Goal: Task Accomplishment & Management: Complete application form

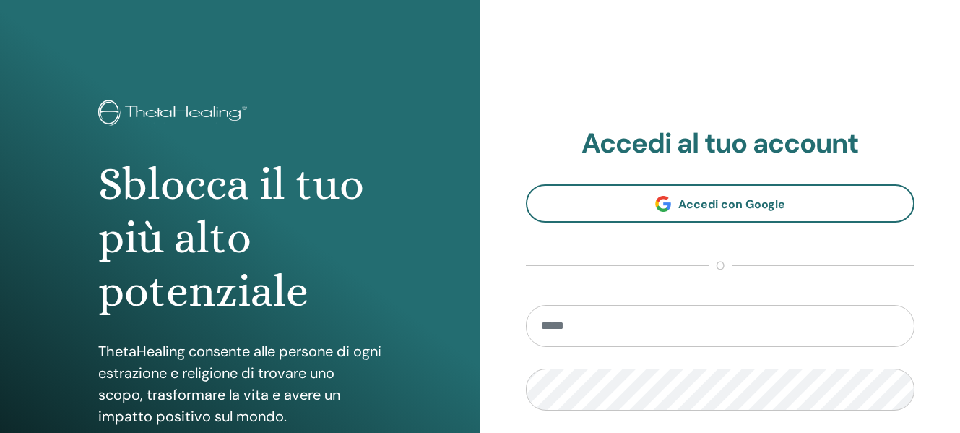
type input "**********"
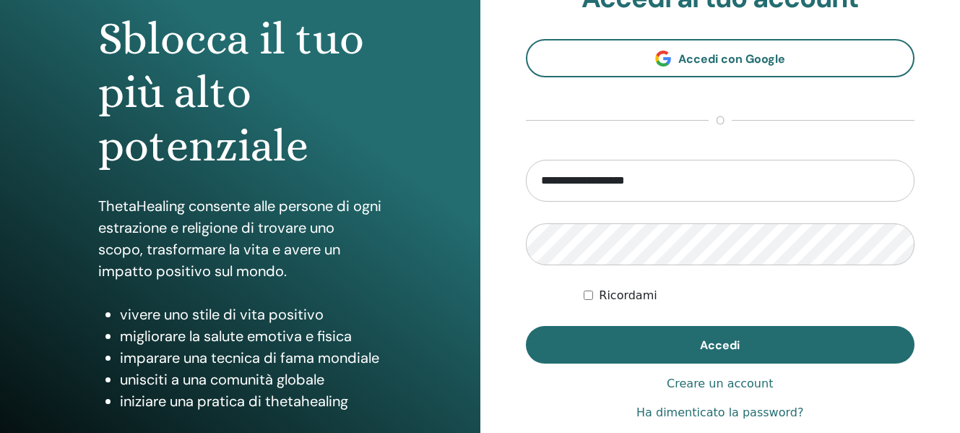
scroll to position [165, 0]
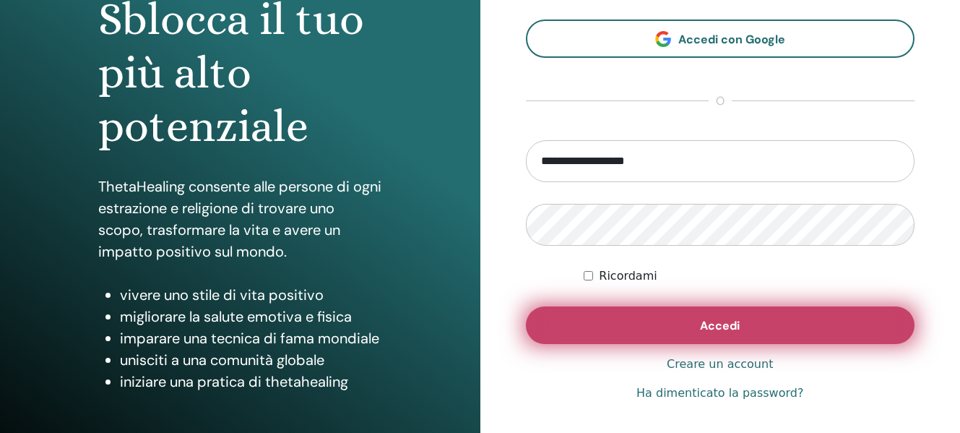
click at [673, 327] on button "Accedi" at bounding box center [720, 325] width 389 height 38
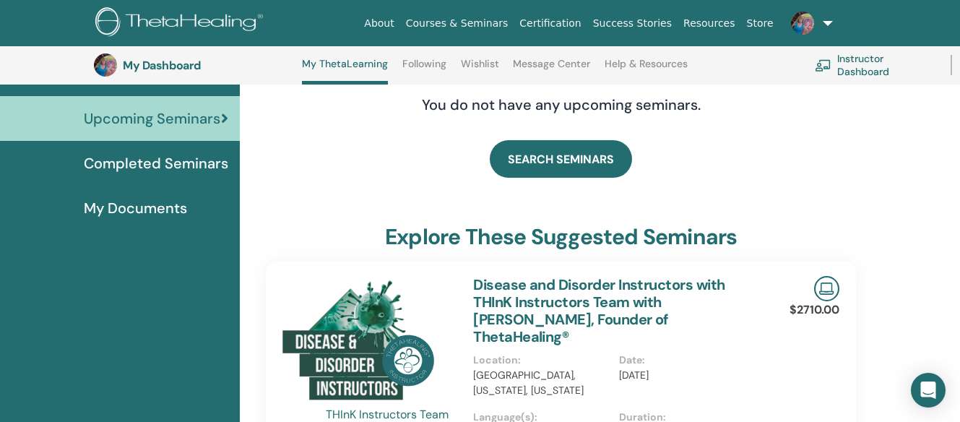
scroll to position [154, 0]
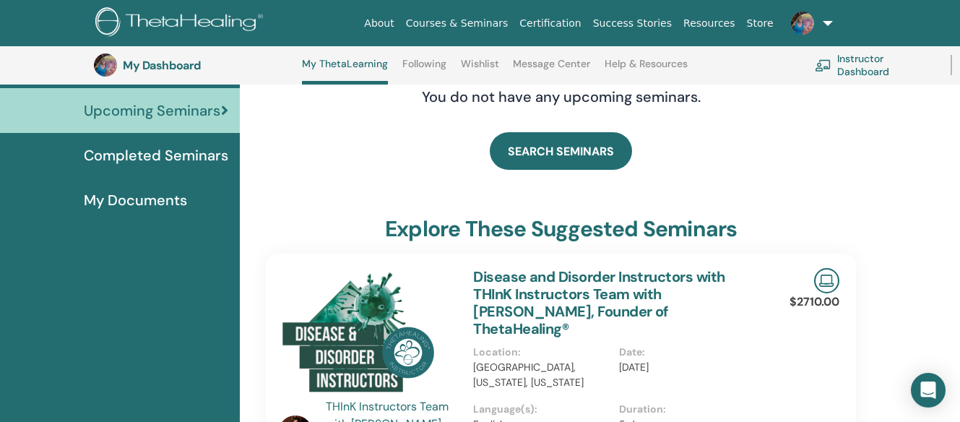
click at [959, 268] on html "About Courses & Seminars Certification Success Stories Resources Store MS MARIN…" at bounding box center [480, 57] width 960 height 422
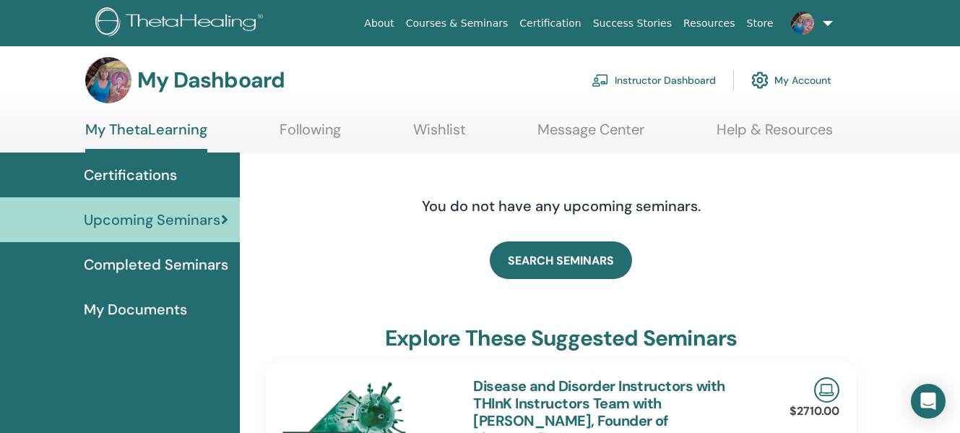
scroll to position [0, 0]
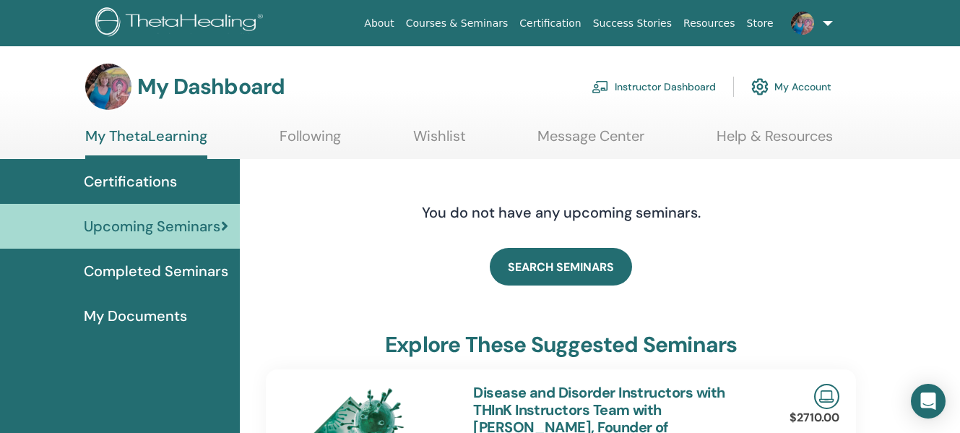
click at [826, 20] on link at bounding box center [808, 23] width 59 height 46
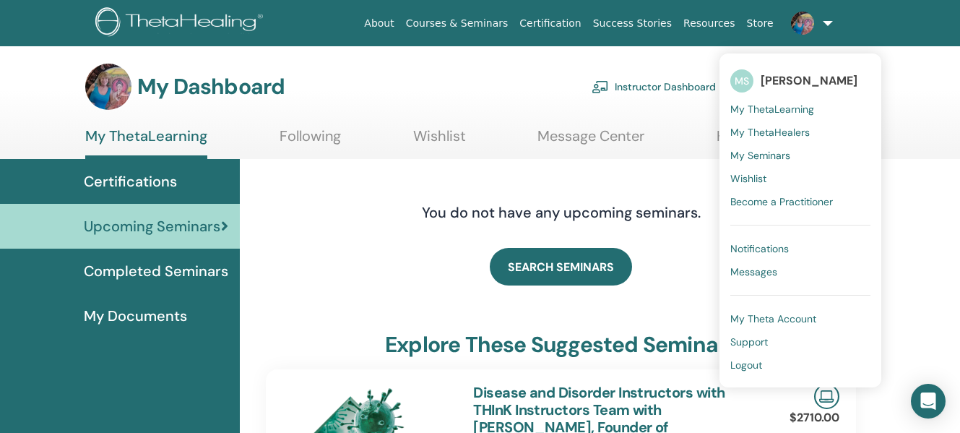
click at [766, 152] on span "My Seminars" at bounding box center [760, 155] width 60 height 13
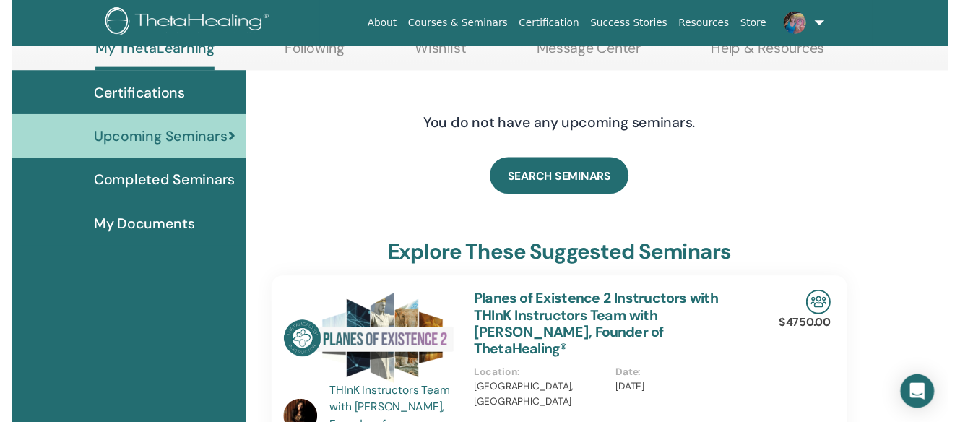
scroll to position [154, 0]
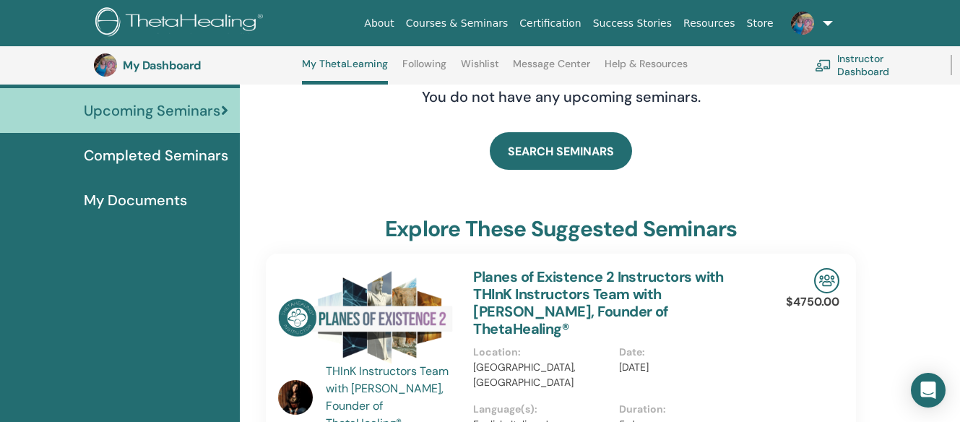
click at [959, 268] on html "About Courses & Seminars Certification Success Stories Resources Store MS MARIN…" at bounding box center [480, 57] width 960 height 422
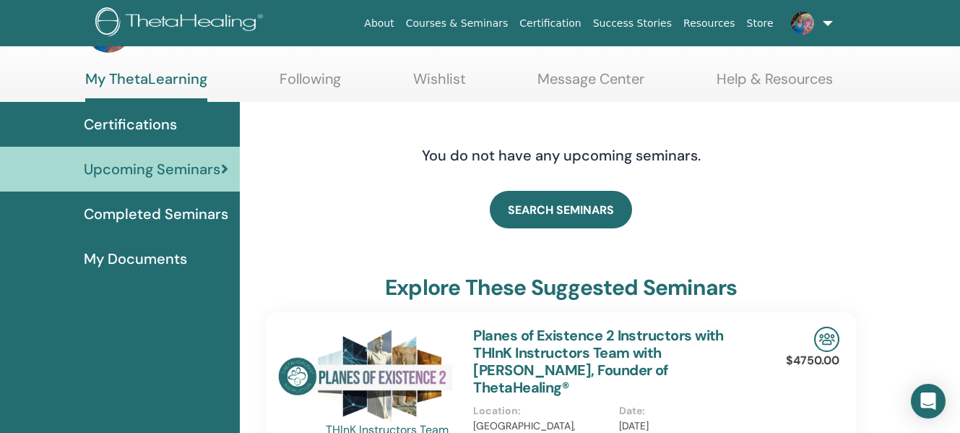
scroll to position [0, 0]
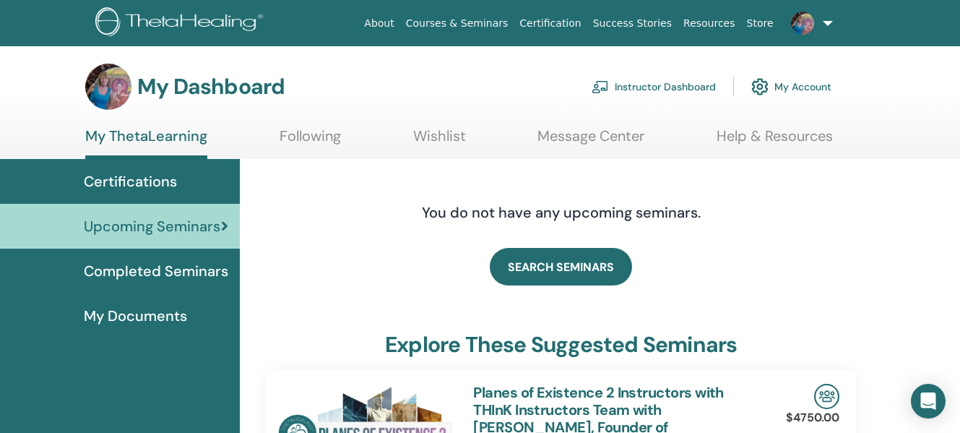
click at [108, 86] on img at bounding box center [108, 87] width 46 height 46
click at [788, 82] on link "My Account" at bounding box center [791, 87] width 80 height 32
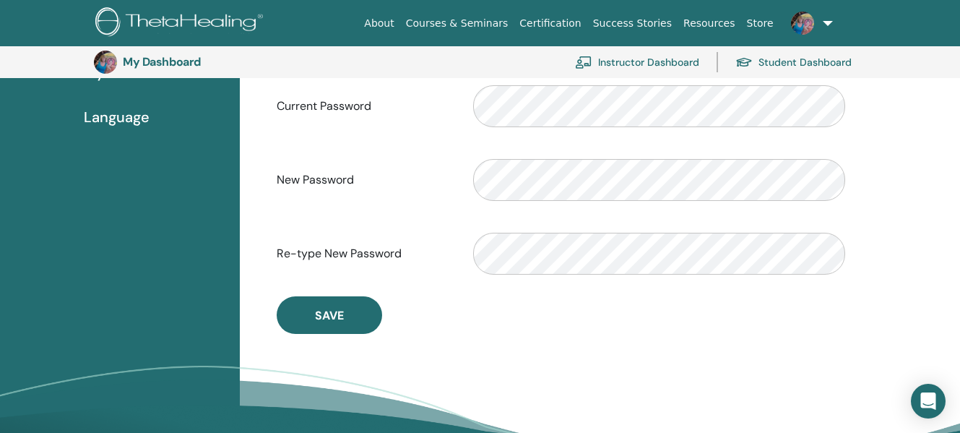
scroll to position [350, 0]
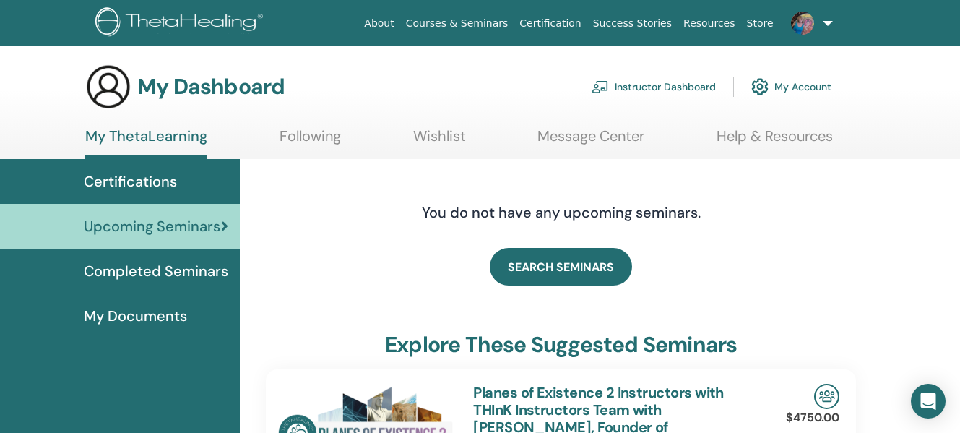
click at [825, 21] on link at bounding box center [808, 23] width 59 height 46
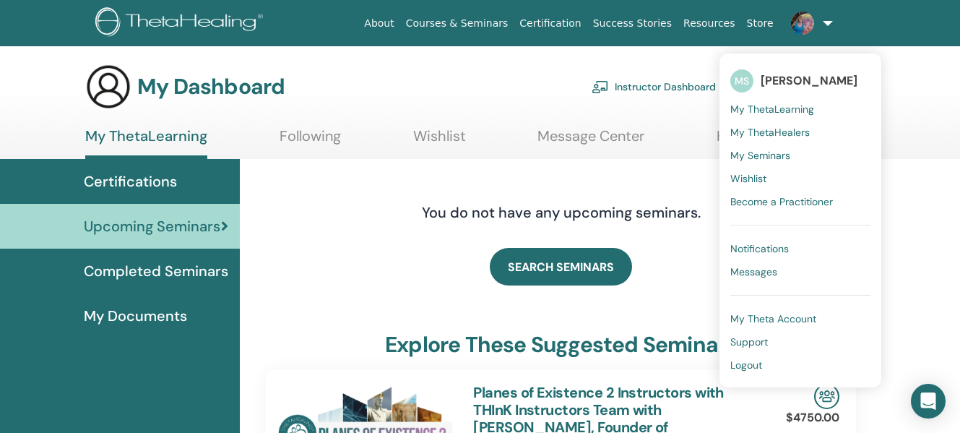
click at [783, 318] on span "My Theta Account" at bounding box center [773, 318] width 86 height 13
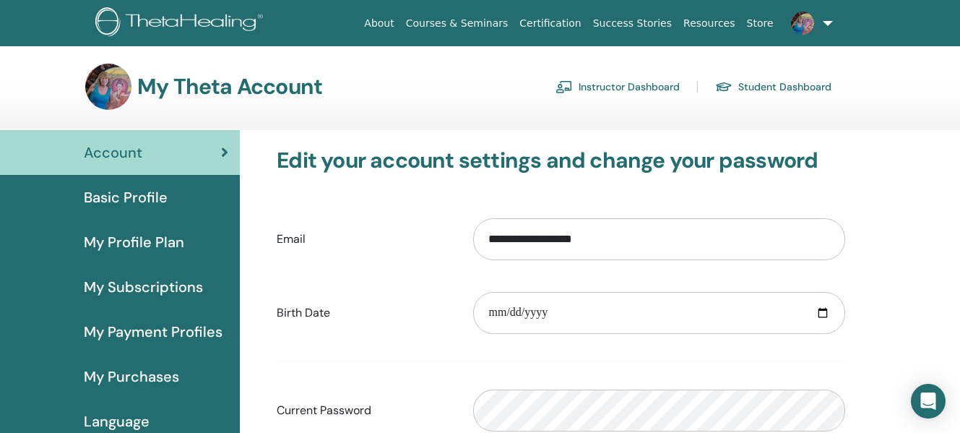
click at [478, 25] on link "Courses & Seminars" at bounding box center [457, 23] width 114 height 27
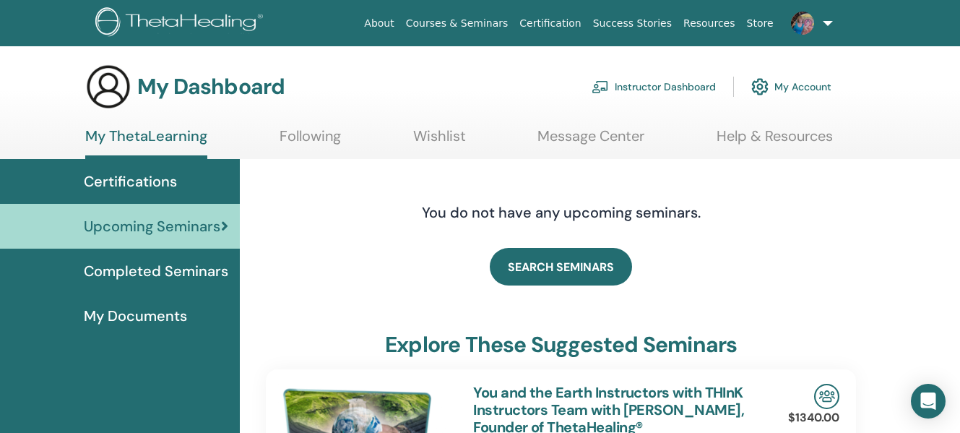
click at [658, 86] on link "Instructor Dashboard" at bounding box center [653, 87] width 124 height 32
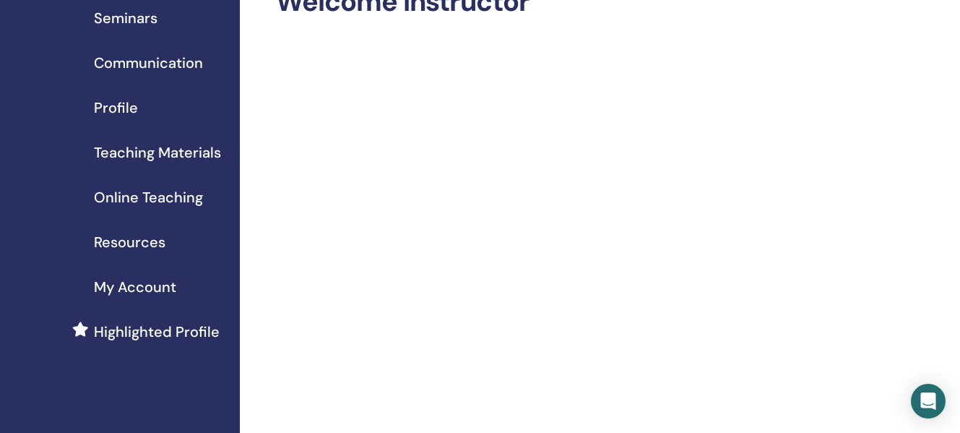
scroll to position [56, 0]
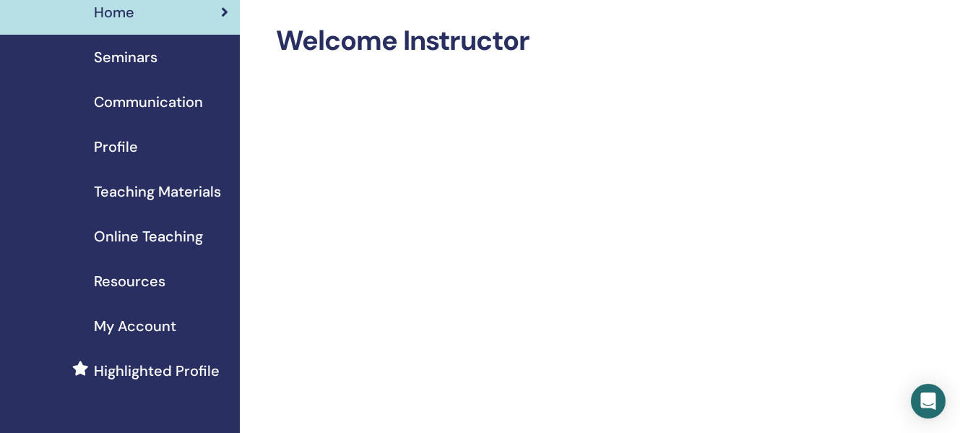
click at [119, 58] on span "Seminars" at bounding box center [126, 57] width 64 height 22
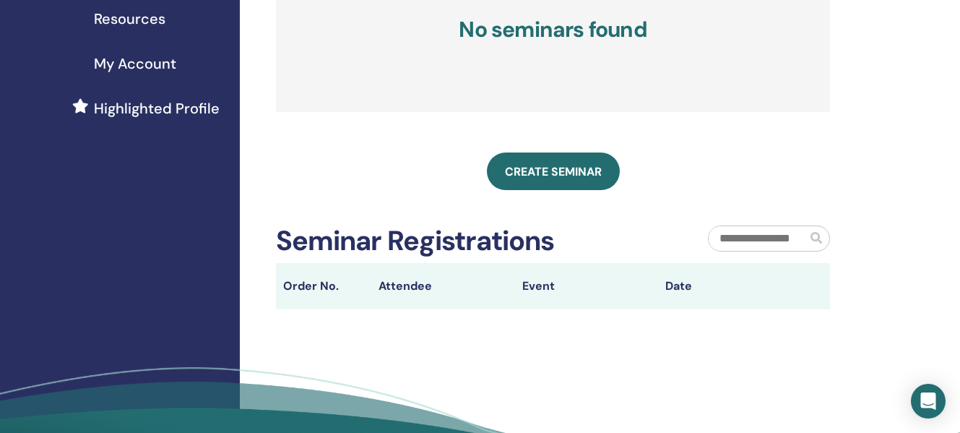
scroll to position [328, 0]
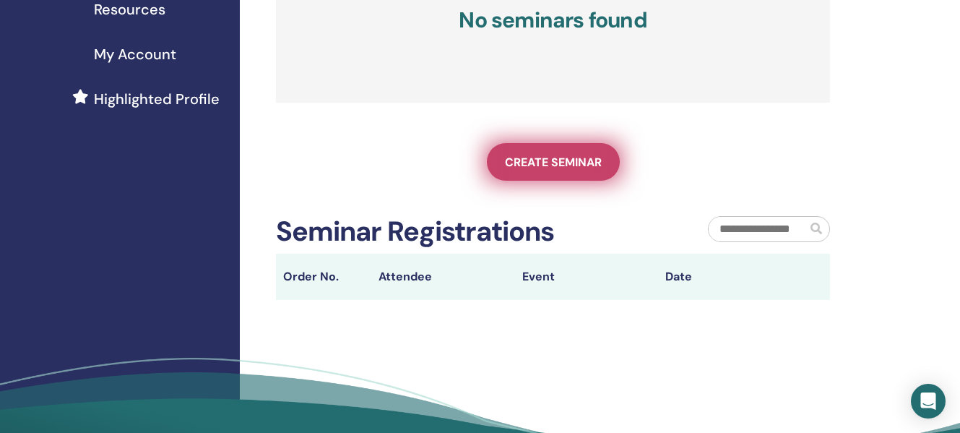
click at [528, 170] on span "Create seminar" at bounding box center [553, 162] width 97 height 15
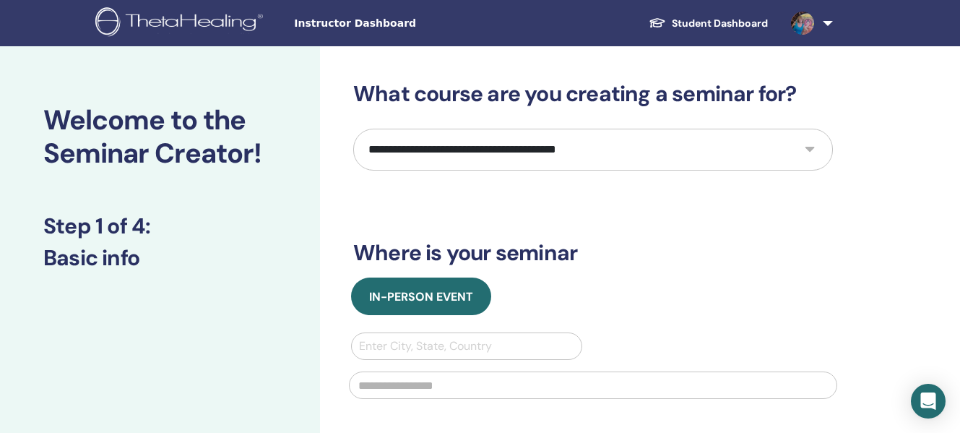
click at [808, 148] on select "**********" at bounding box center [592, 150] width 479 height 42
select select "*"
click at [353, 129] on select "**********" at bounding box center [592, 150] width 479 height 42
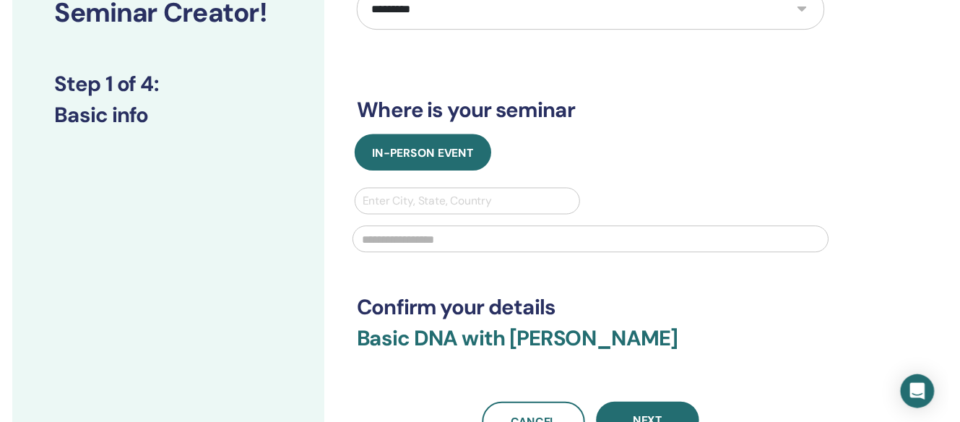
scroll to position [145, 0]
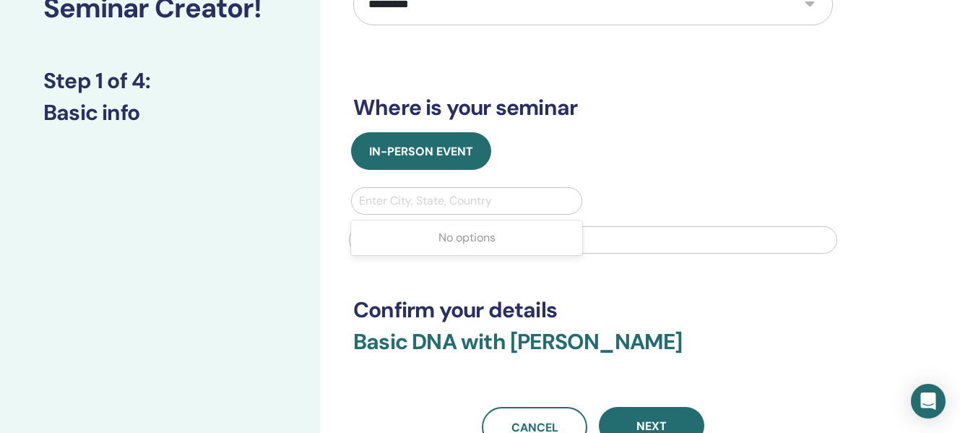
click at [383, 197] on div at bounding box center [466, 201] width 215 height 20
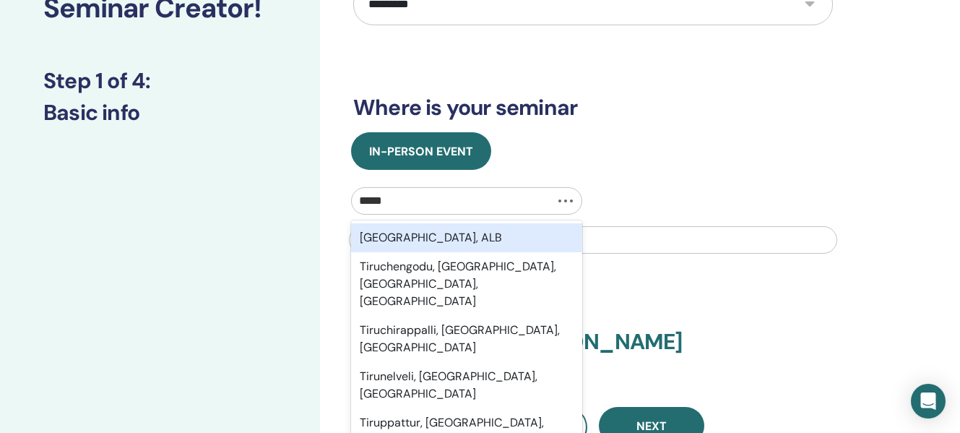
type input "******"
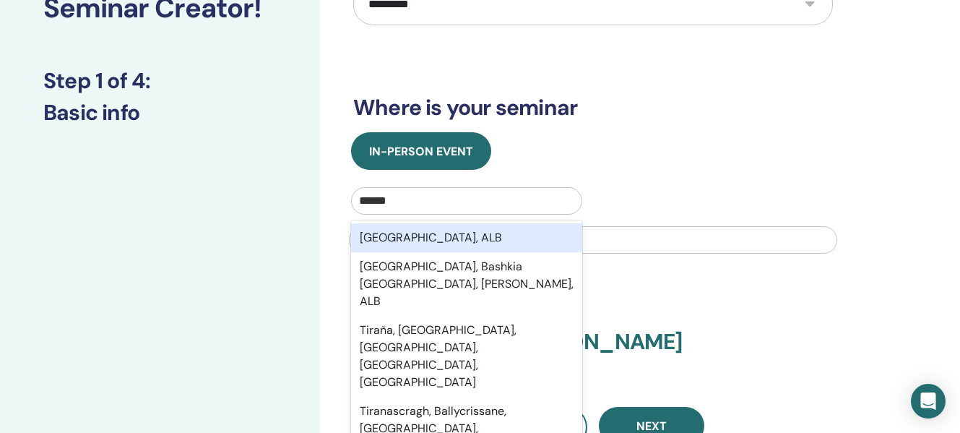
click at [396, 236] on div "Tirana, ALB" at bounding box center [466, 237] width 231 height 29
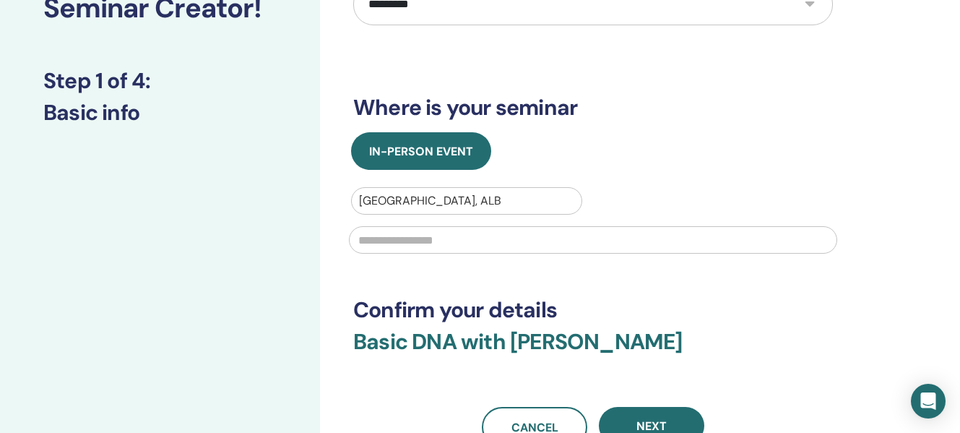
click at [373, 241] on input "text" at bounding box center [593, 239] width 488 height 27
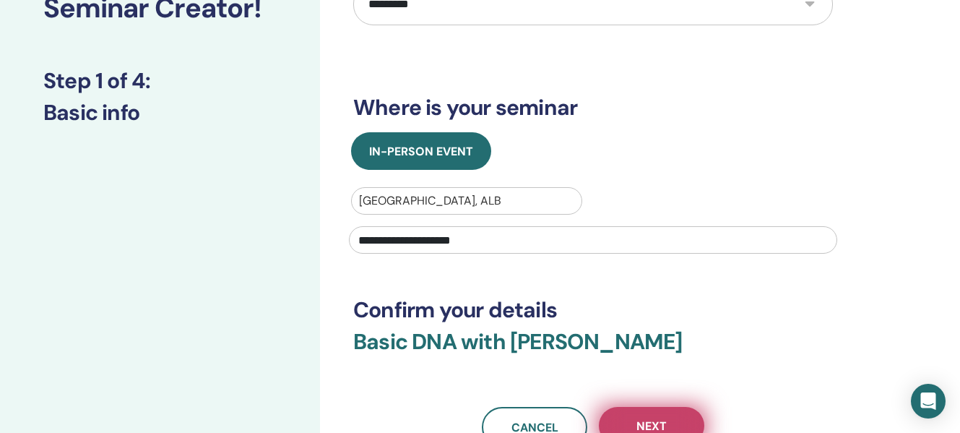
type input "**********"
click at [645, 414] on button "Next" at bounding box center [651, 426] width 105 height 38
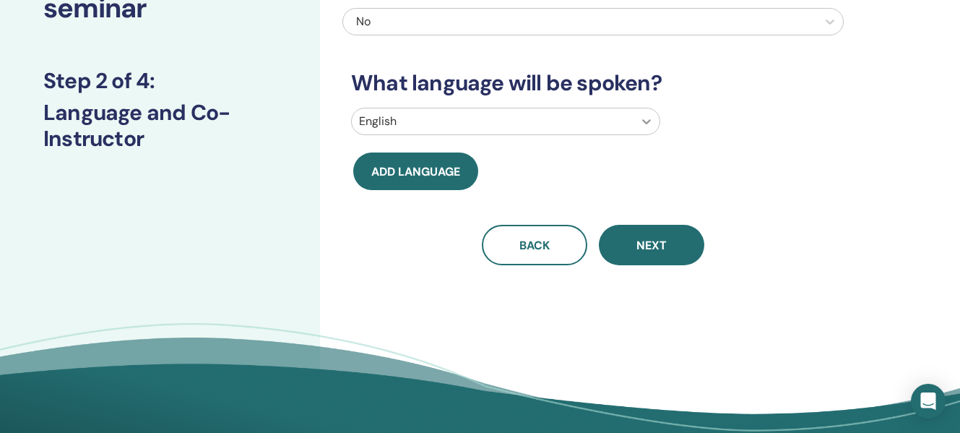
click at [648, 119] on icon at bounding box center [646, 121] width 14 height 14
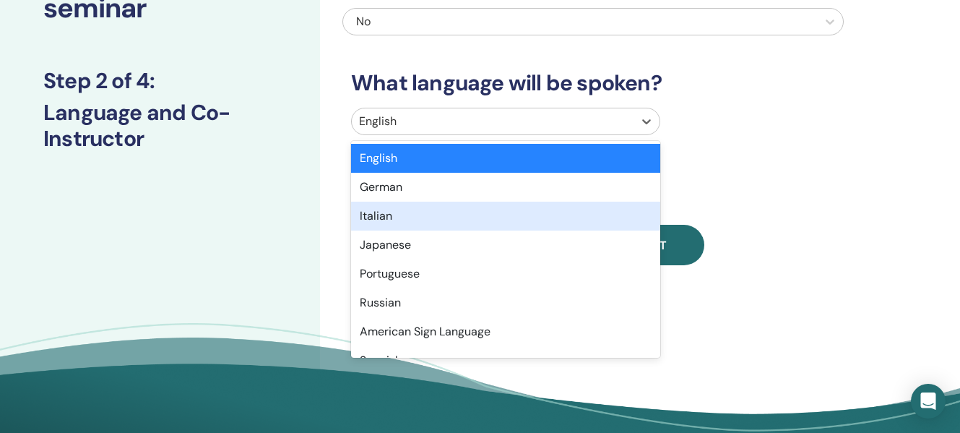
click at [519, 218] on div "Italian" at bounding box center [505, 215] width 309 height 29
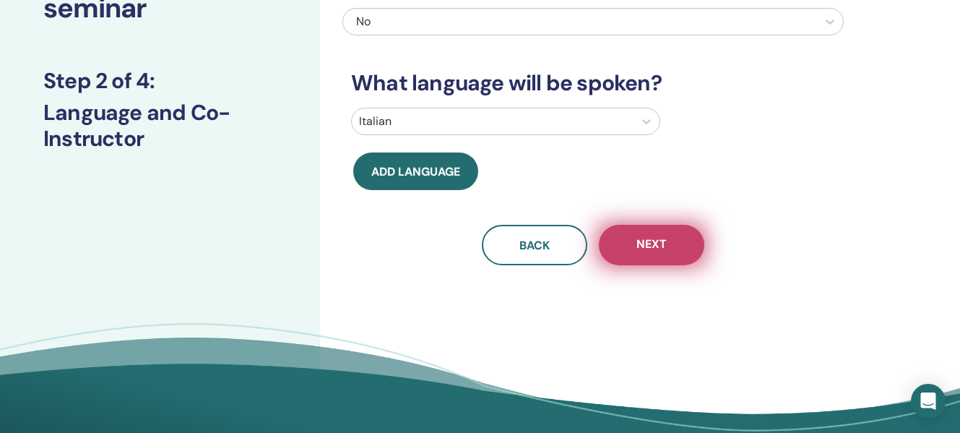
click at [639, 243] on span "Next" at bounding box center [651, 245] width 30 height 18
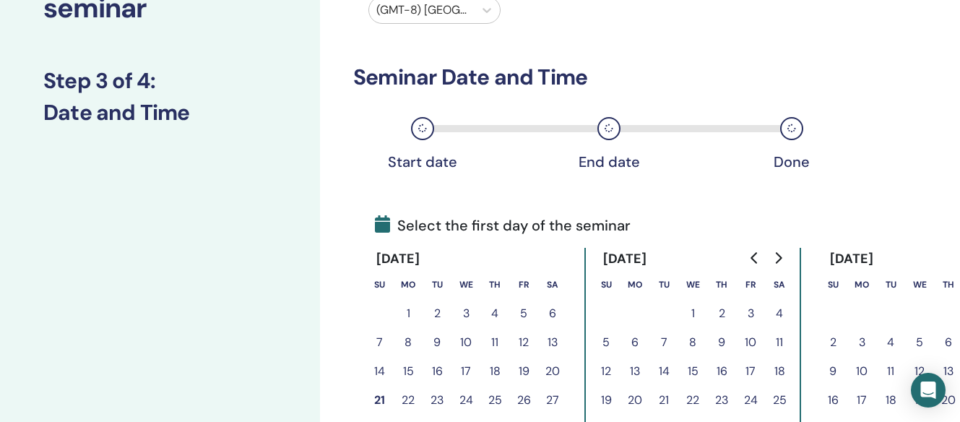
click at [524, 396] on button "26" at bounding box center [523, 400] width 29 height 29
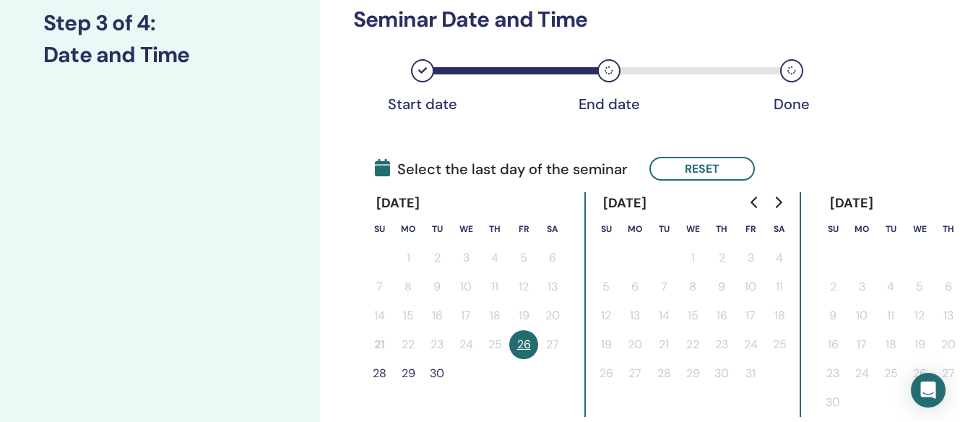
scroll to position [232, 0]
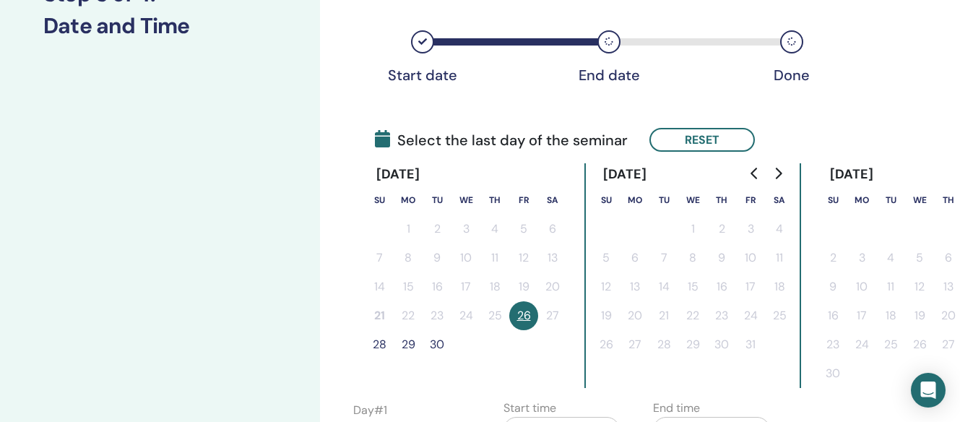
click at [380, 345] on button "28" at bounding box center [379, 344] width 29 height 29
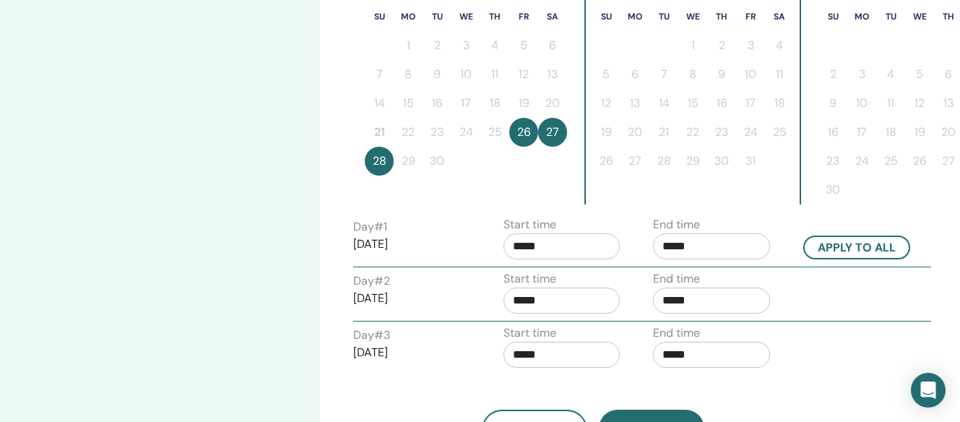
scroll to position [425, 0]
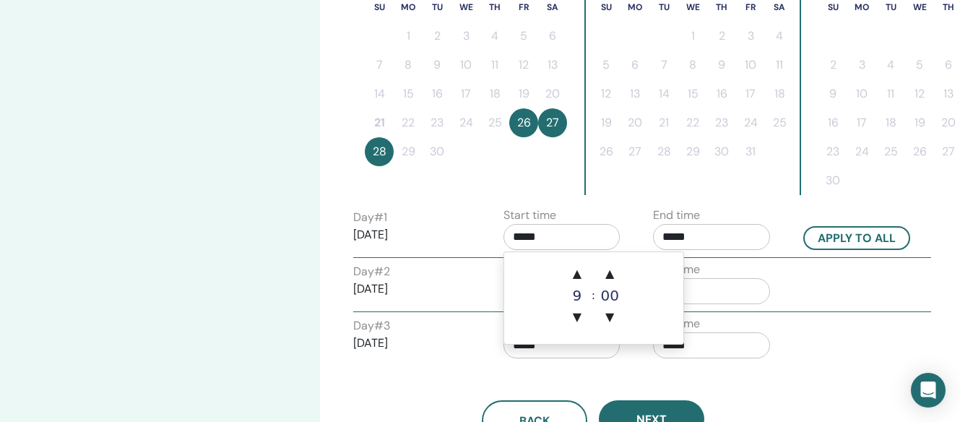
click at [512, 235] on input "*****" at bounding box center [561, 237] width 117 height 26
click at [578, 276] on span "▲" at bounding box center [577, 273] width 29 height 29
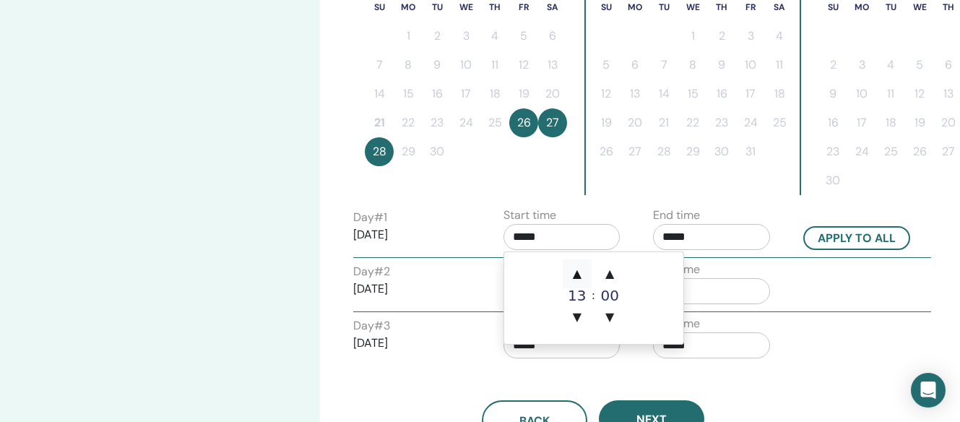
click at [578, 276] on span "▲" at bounding box center [577, 273] width 29 height 29
type input "*****"
click at [667, 237] on input "*****" at bounding box center [711, 237] width 117 height 26
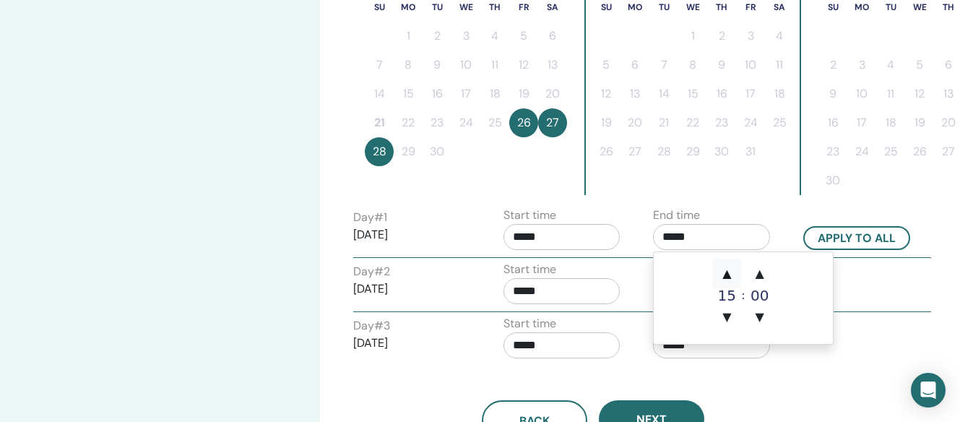
click at [727, 274] on span "▲" at bounding box center [726, 273] width 29 height 29
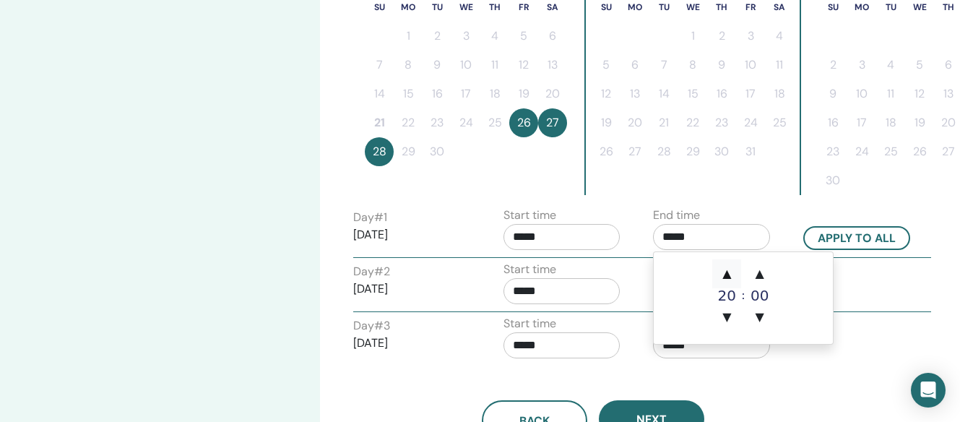
click at [727, 274] on span "▲" at bounding box center [726, 273] width 29 height 29
click at [727, 312] on span "▼" at bounding box center [726, 317] width 29 height 29
type input "*****"
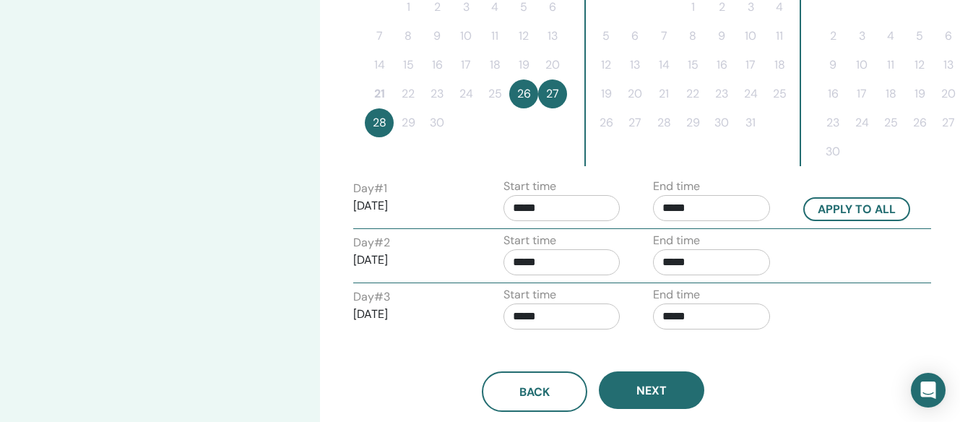
scroll to position [482, 0]
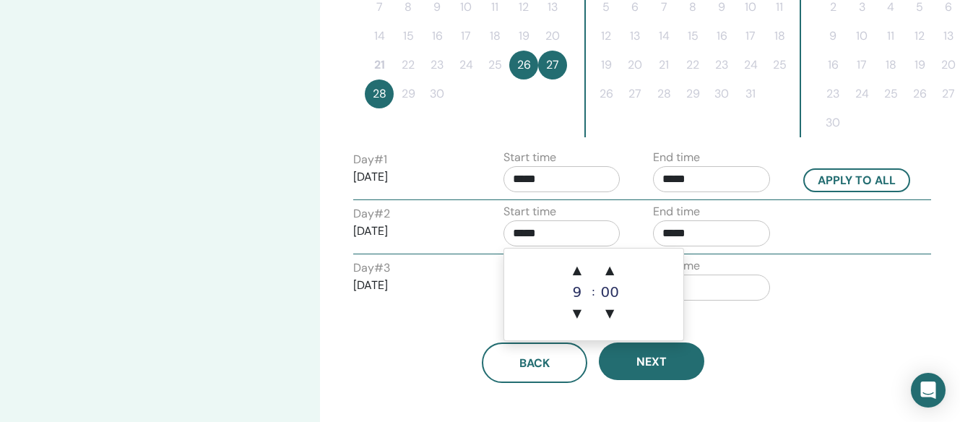
click at [537, 233] on input "*****" at bounding box center [561, 233] width 117 height 26
click at [574, 271] on span "▲" at bounding box center [577, 270] width 29 height 29
type input "*****"
click at [668, 233] on input "*****" at bounding box center [711, 233] width 117 height 26
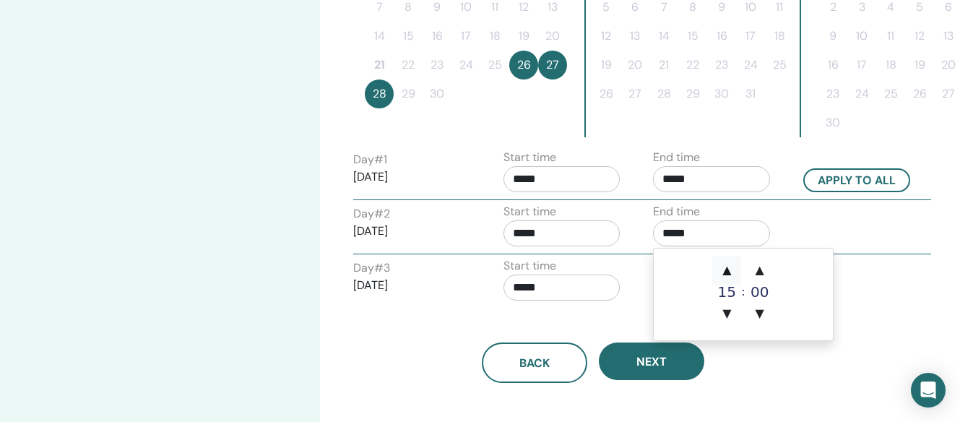
click at [726, 270] on span "▲" at bounding box center [726, 270] width 29 height 29
type input "*****"
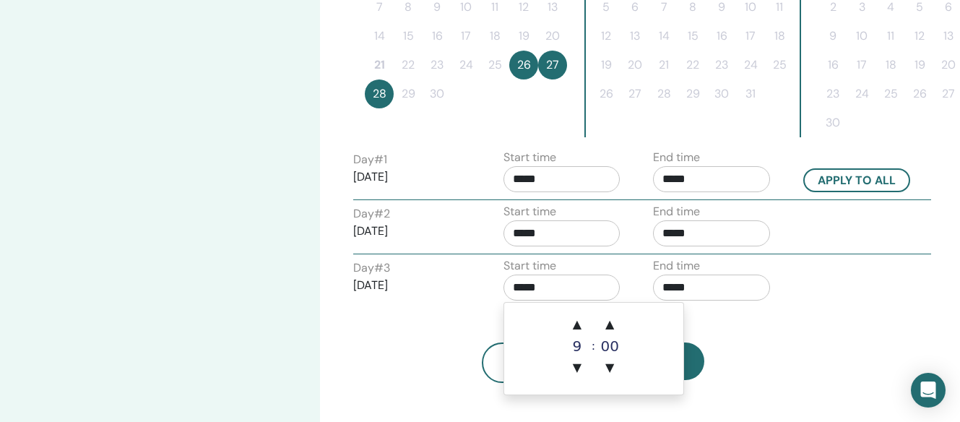
click at [525, 287] on input "*****" at bounding box center [561, 287] width 117 height 26
click at [575, 324] on span "▲" at bounding box center [577, 324] width 29 height 29
type input "*****"
click at [664, 285] on input "*****" at bounding box center [711, 287] width 117 height 26
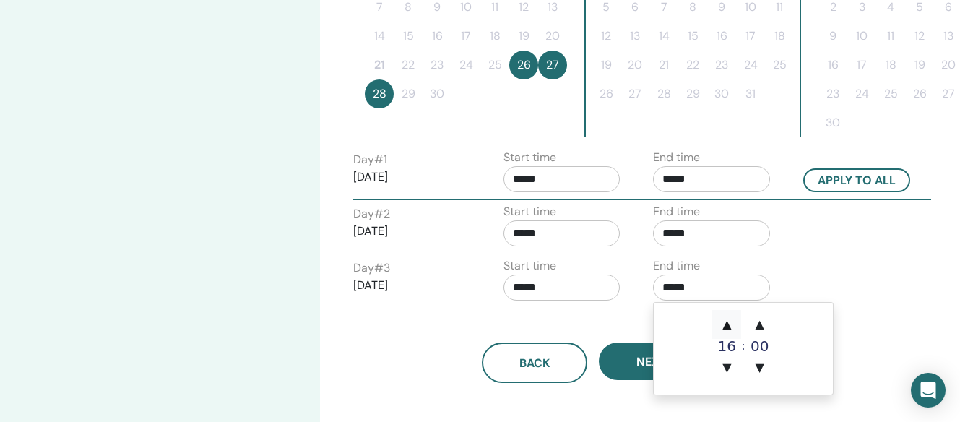
click at [724, 321] on span "▲" at bounding box center [726, 324] width 29 height 29
type input "*****"
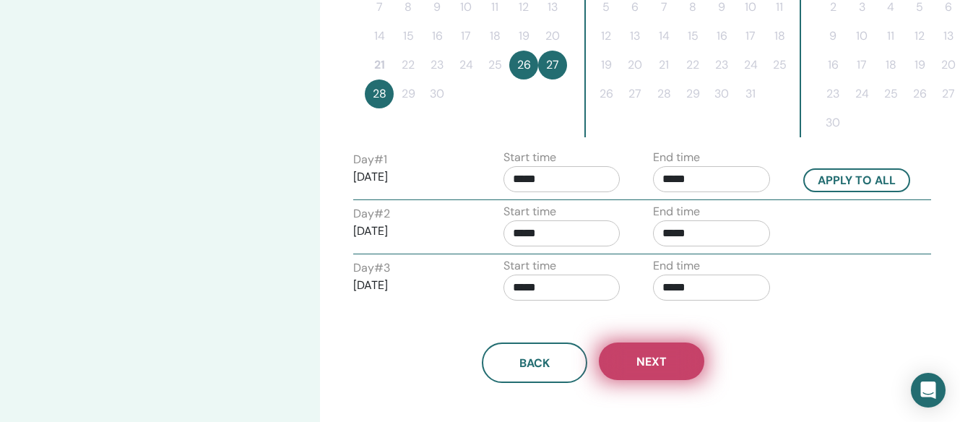
click at [630, 360] on button "Next" at bounding box center [651, 361] width 105 height 38
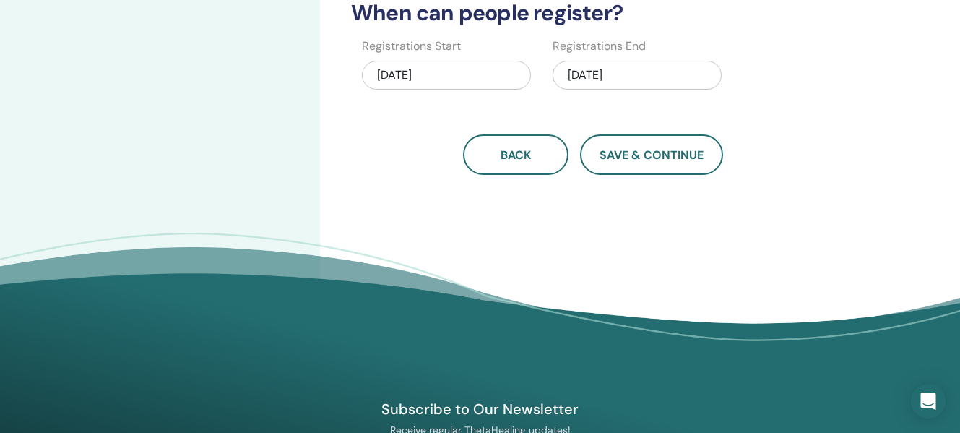
click at [596, 71] on div "09/28/2025" at bounding box center [636, 75] width 169 height 29
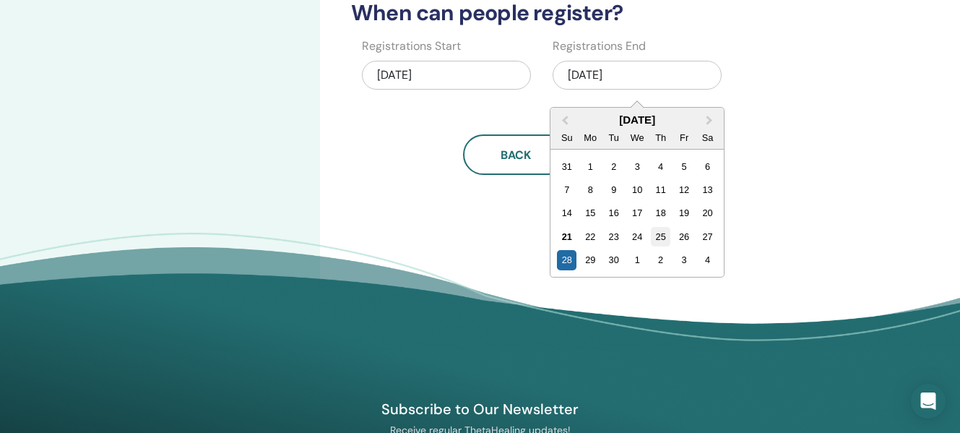
click at [663, 235] on div "25" at bounding box center [660, 236] width 19 height 19
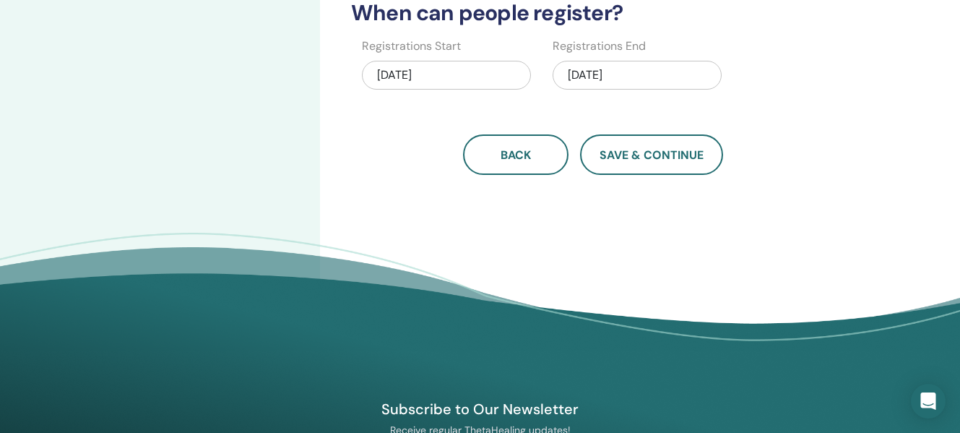
click at [430, 81] on div "09/21/2025" at bounding box center [446, 75] width 169 height 29
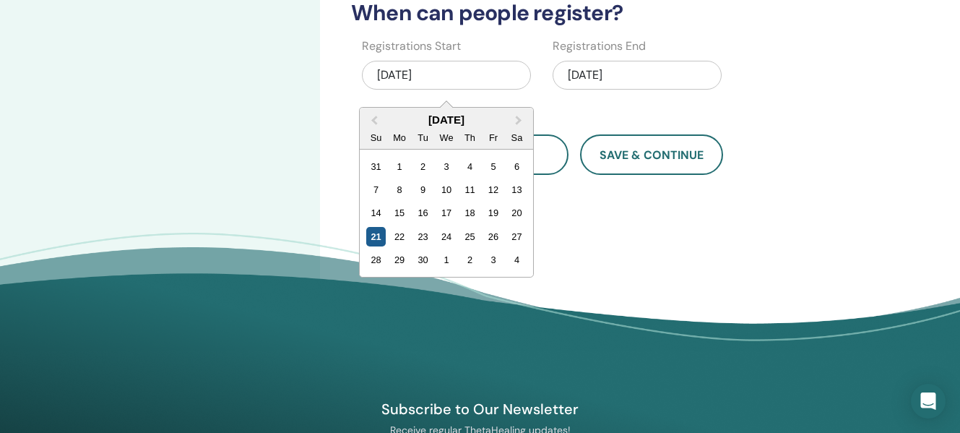
click at [373, 232] on div "21" at bounding box center [375, 236] width 19 height 19
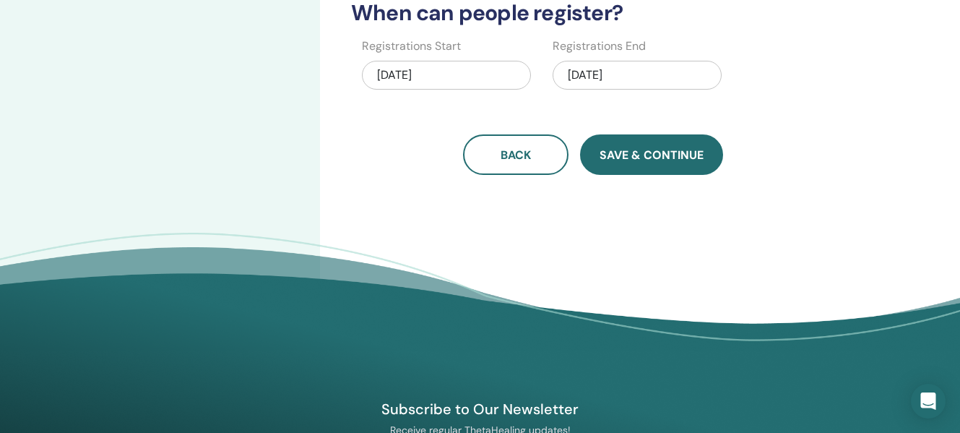
click at [629, 155] on span "Save & Continue" at bounding box center [651, 154] width 104 height 15
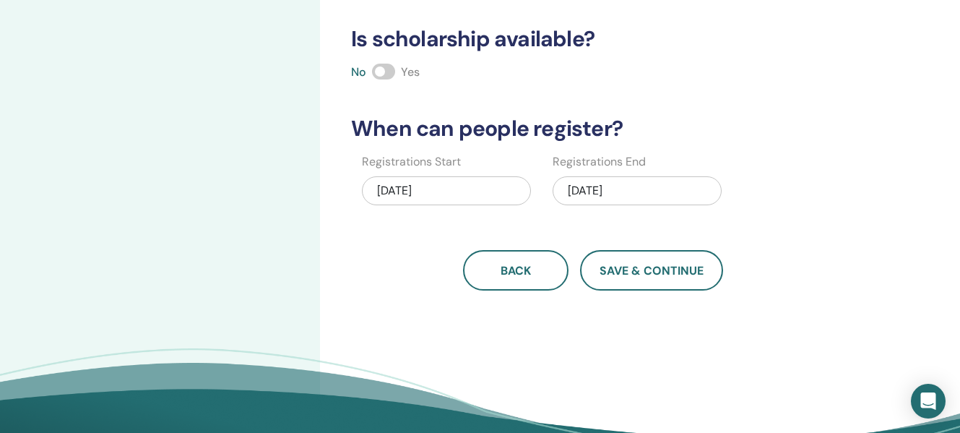
scroll to position [338, 0]
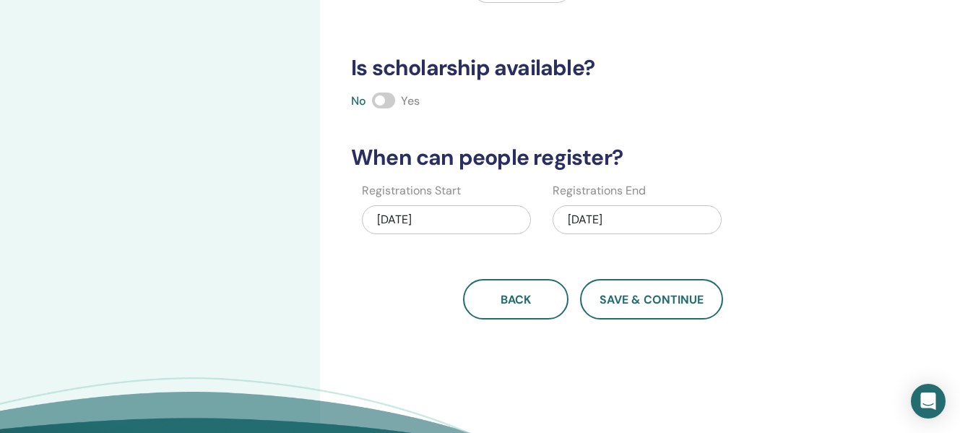
click at [380, 104] on span at bounding box center [383, 100] width 23 height 16
click at [378, 99] on span at bounding box center [383, 100] width 23 height 16
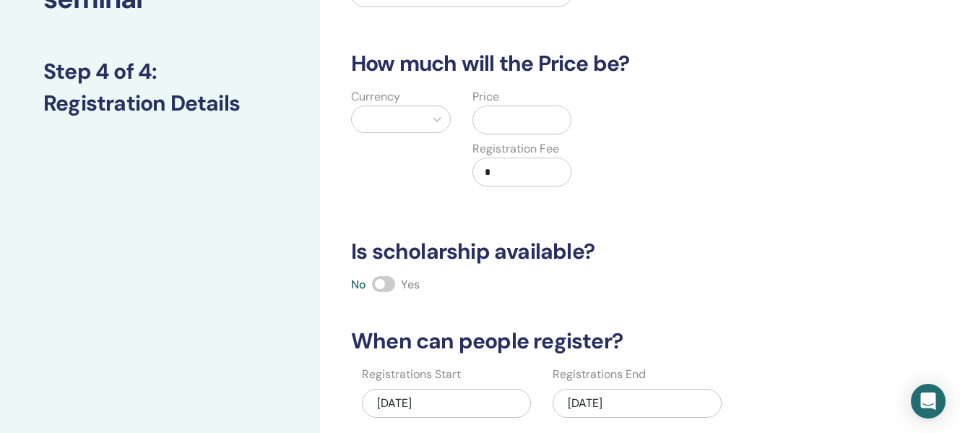
scroll to position [106, 0]
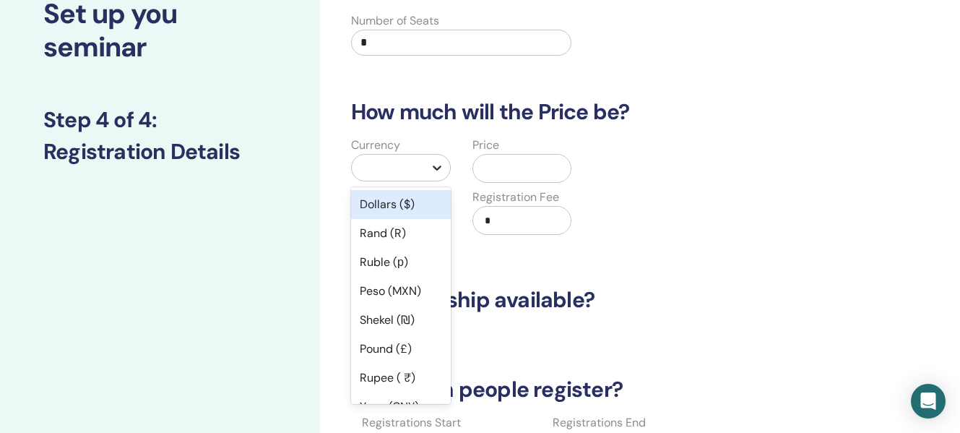
click at [435, 168] on icon at bounding box center [437, 167] width 9 height 5
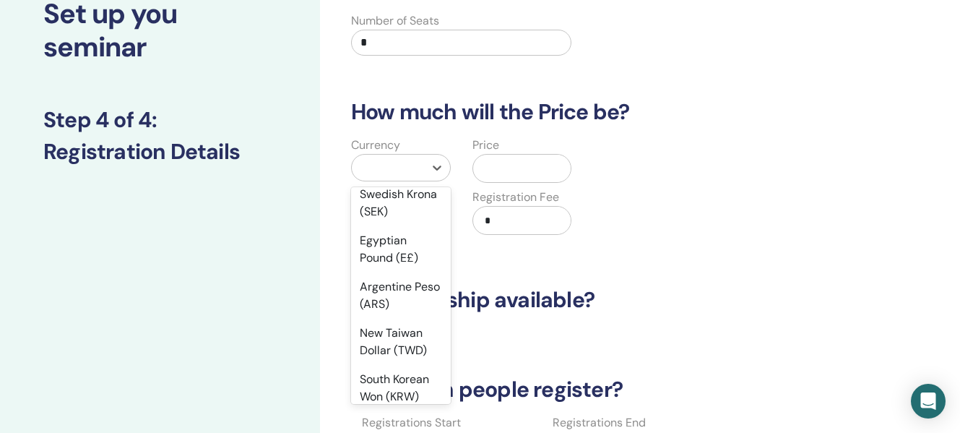
scroll to position [1449, 0]
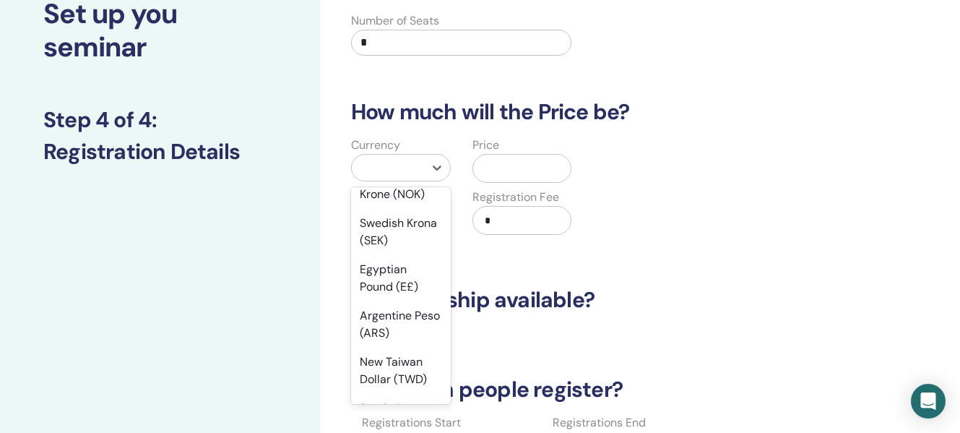
click at [396, 116] on div "Euro (€)" at bounding box center [401, 101] width 100 height 29
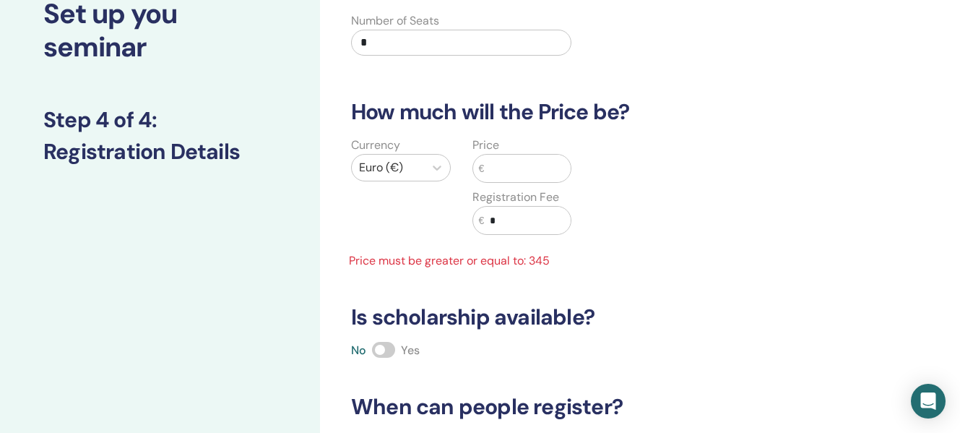
click at [495, 168] on input "text" at bounding box center [527, 168] width 87 height 27
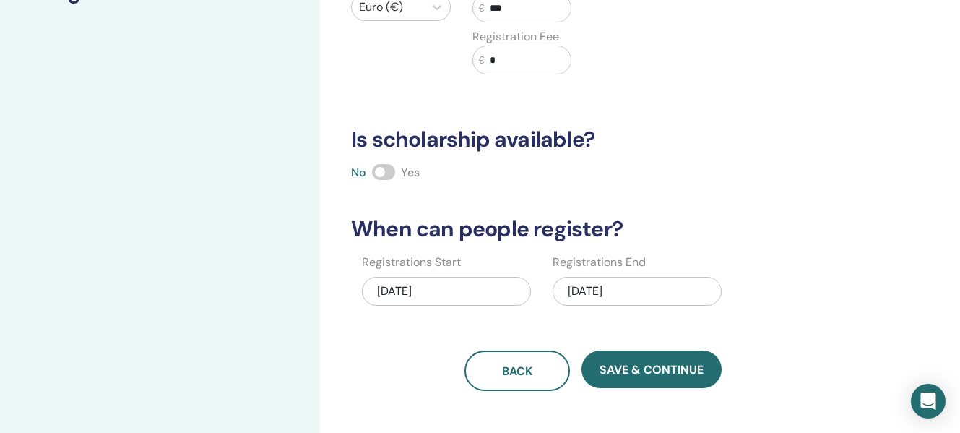
scroll to position [279, 0]
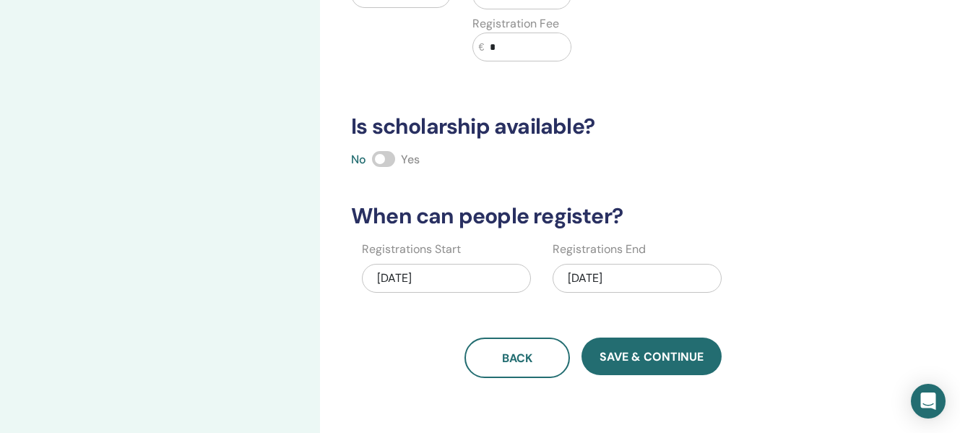
type input "***"
click at [592, 279] on div "09/25/2025" at bounding box center [636, 278] width 169 height 29
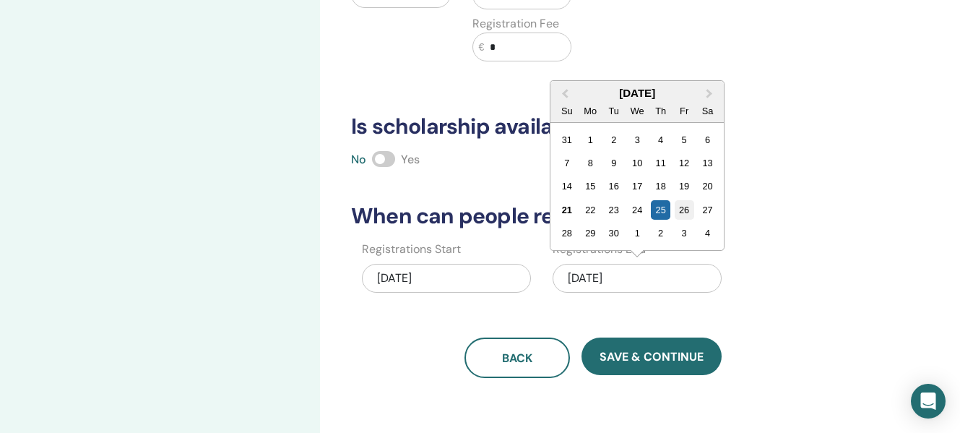
click at [682, 211] on div "26" at bounding box center [683, 209] width 19 height 19
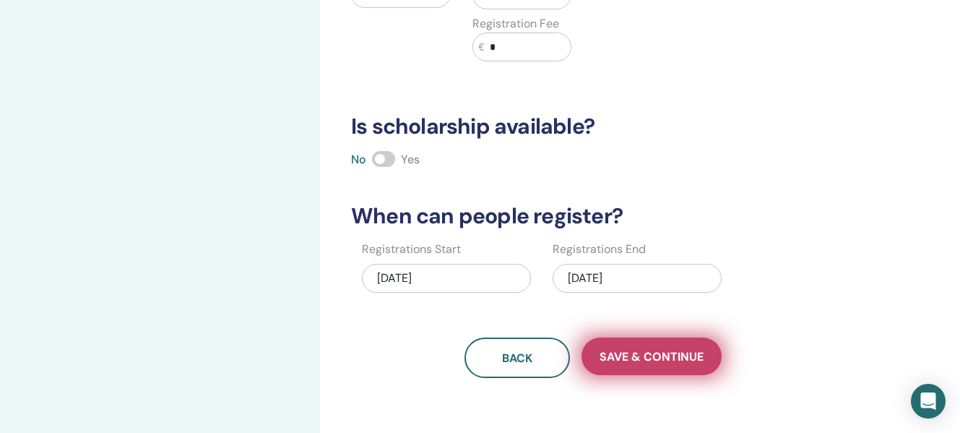
click at [661, 350] on span "Save & Continue" at bounding box center [651, 356] width 104 height 15
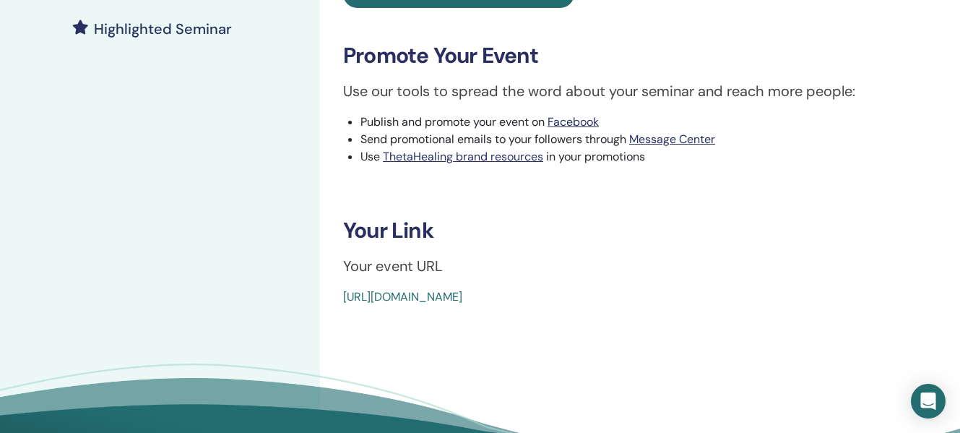
scroll to position [435, 0]
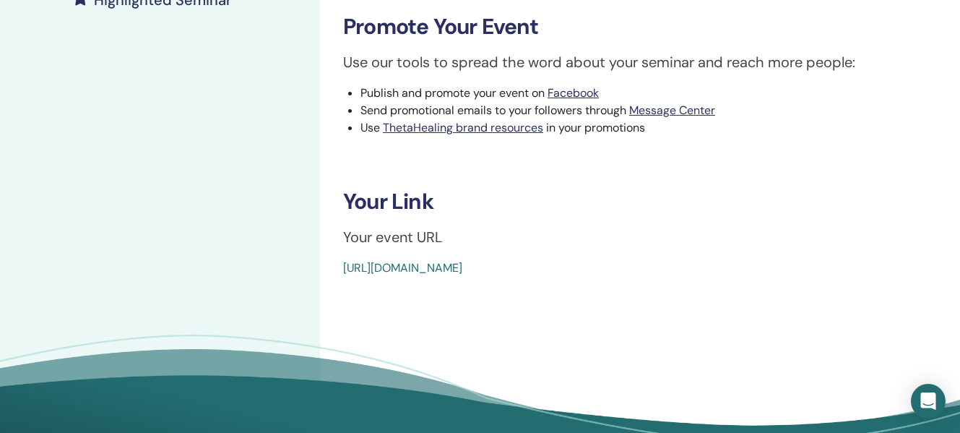
drag, startPoint x: 341, startPoint y: 265, endPoint x: 449, endPoint y: 272, distance: 108.6
drag, startPoint x: 449, startPoint y: 272, endPoint x: 407, endPoint y: 293, distance: 46.8
click at [407, 293] on div "Basic DNA Event Type In-Person Event Status Not Published Registrations 0/1 Pub…" at bounding box center [640, 44] width 640 height 867
click at [664, 268] on div "[URL][DOMAIN_NAME]" at bounding box center [590, 267] width 495 height 17
drag, startPoint x: 664, startPoint y: 268, endPoint x: 351, endPoint y: 272, distance: 313.4
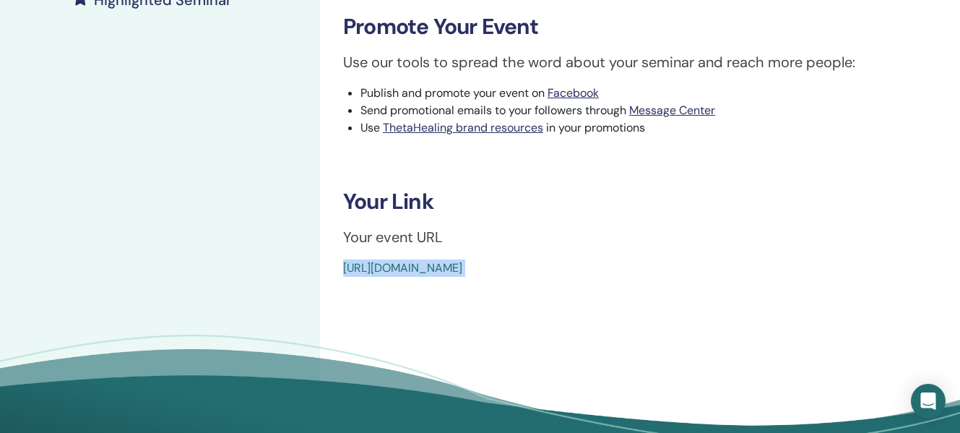
click at [351, 272] on div "https://www.thetahealing.com/seminar-377944-details.html" at bounding box center [590, 267] width 495 height 17
drag, startPoint x: 425, startPoint y: 264, endPoint x: 351, endPoint y: 261, distance: 74.4
drag, startPoint x: 351, startPoint y: 261, endPoint x: 477, endPoint y: 251, distance: 126.1
drag, startPoint x: 477, startPoint y: 251, endPoint x: 662, endPoint y: 264, distance: 186.0
drag, startPoint x: 662, startPoint y: 264, endPoint x: 633, endPoint y: 264, distance: 29.6
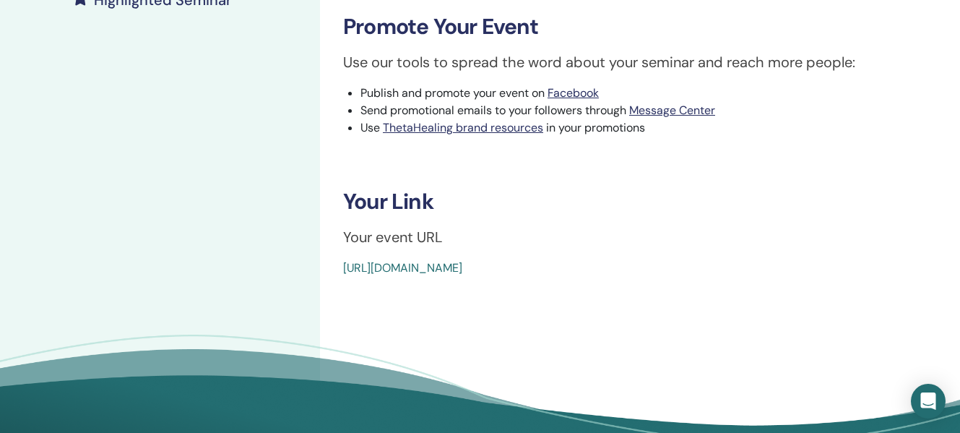
drag, startPoint x: 633, startPoint y: 264, endPoint x: 353, endPoint y: 264, distance: 279.5
drag, startPoint x: 353, startPoint y: 264, endPoint x: 347, endPoint y: 268, distance: 7.4
click at [347, 268] on link "[URL][DOMAIN_NAME]" at bounding box center [402, 267] width 119 height 15
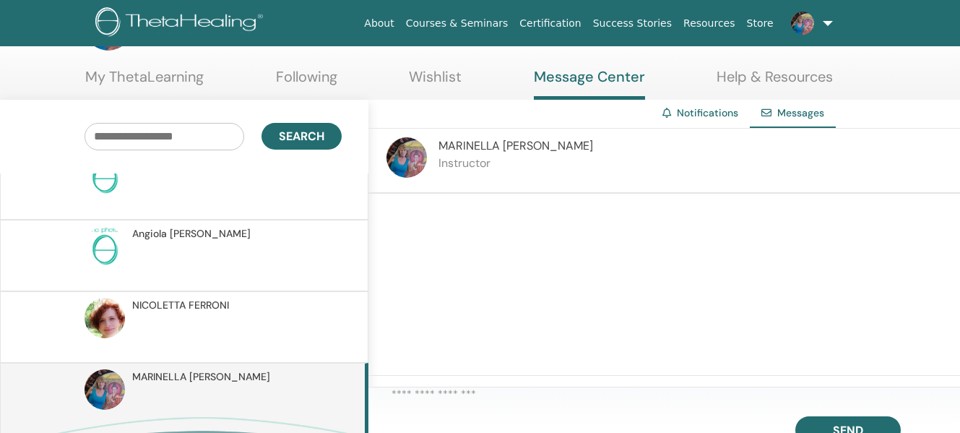
scroll to position [170, 0]
drag, startPoint x: 360, startPoint y: 316, endPoint x: 433, endPoint y: 374, distance: 93.0
click at [433, 374] on div at bounding box center [663, 285] width 591 height 182
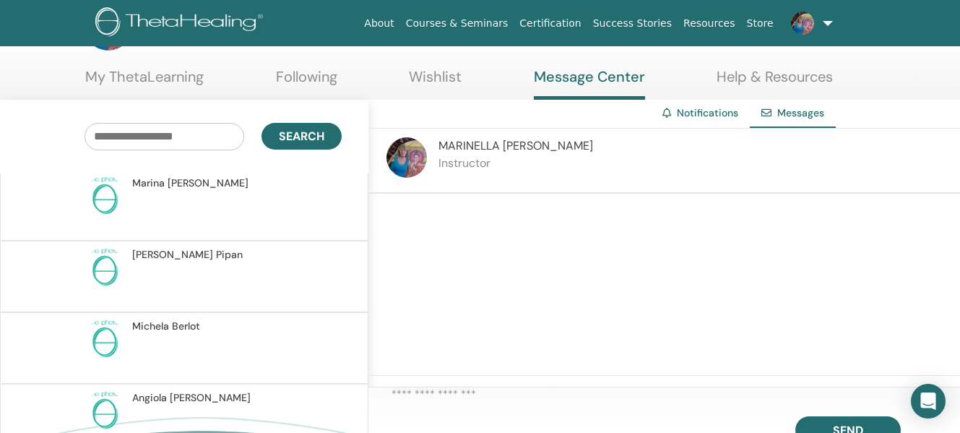
scroll to position [0, 0]
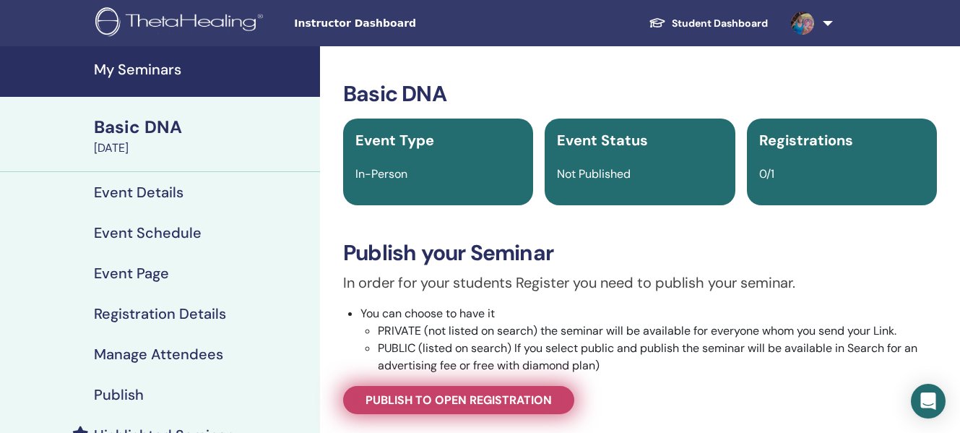
click at [417, 393] on span "Publish to open registration" at bounding box center [458, 399] width 186 height 15
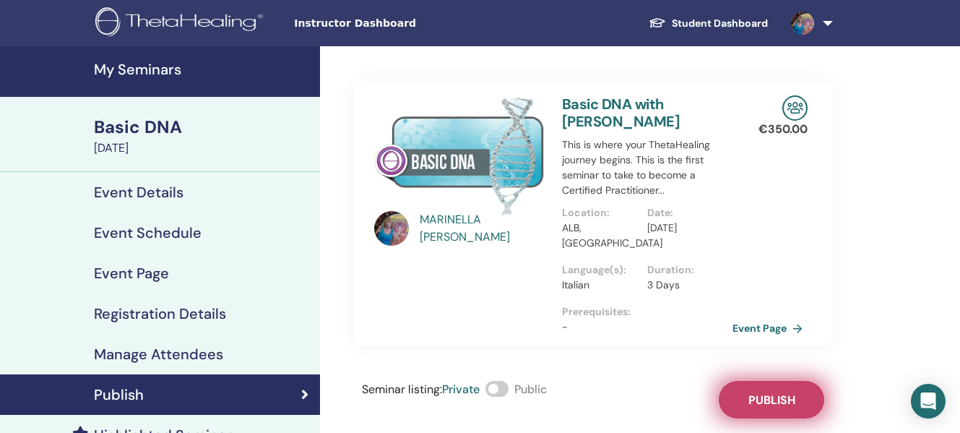
click at [772, 395] on span "Publish" at bounding box center [771, 399] width 47 height 15
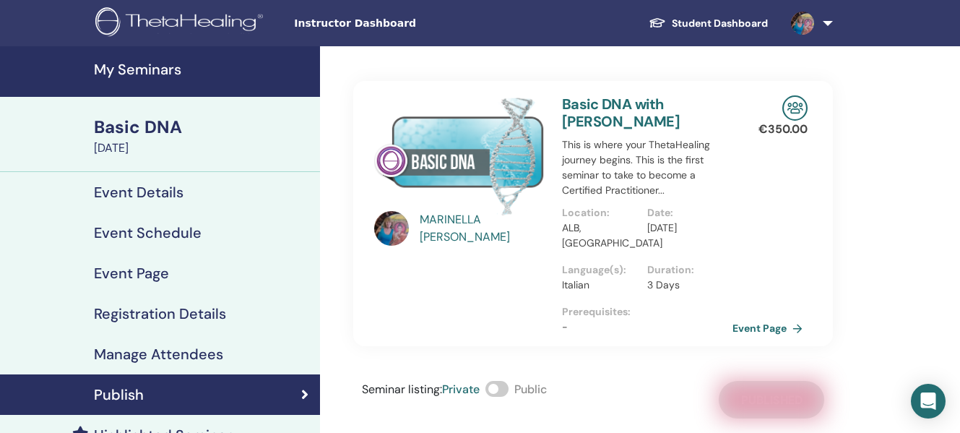
drag, startPoint x: 963, startPoint y: 167, endPoint x: 657, endPoint y: 373, distance: 368.3
click at [657, 373] on div "MARINELLA STARACE Basic DNA with MARINELLA STARACE This is where your ThetaHeal…" at bounding box center [592, 232] width 479 height 372
click at [158, 309] on h4 "Registration Details" at bounding box center [160, 313] width 132 height 17
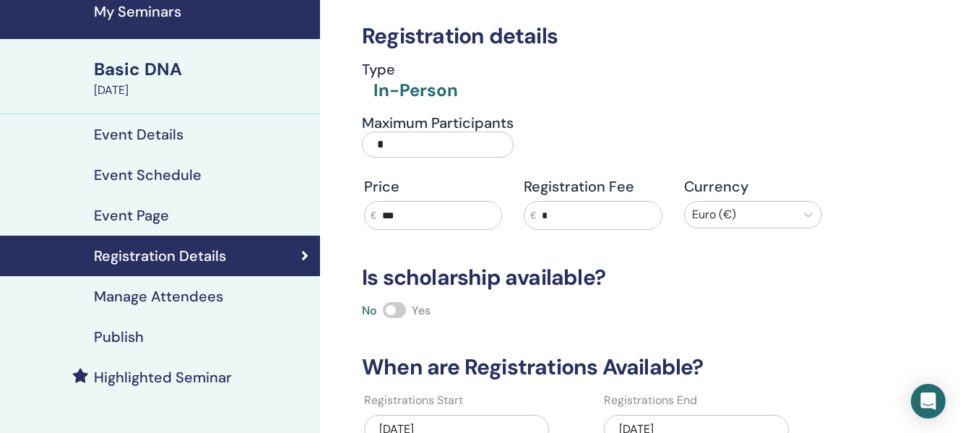
scroll to position [38, 0]
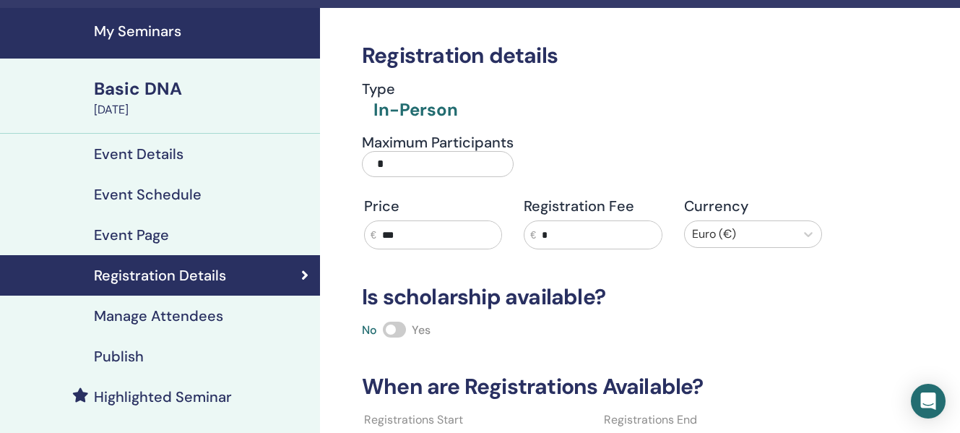
click at [163, 93] on div "Basic DNA" at bounding box center [202, 89] width 217 height 25
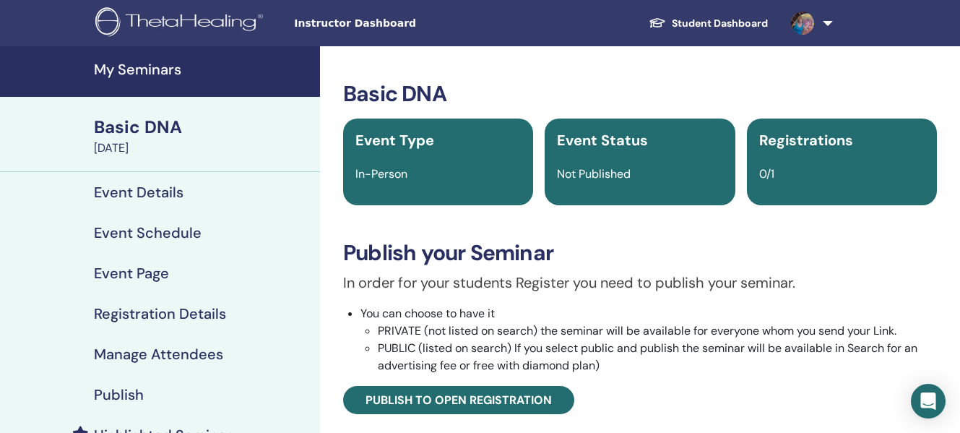
click at [607, 183] on div "Event Status Not Published" at bounding box center [639, 161] width 190 height 87
click at [77, 71] on link "My Seminars" at bounding box center [160, 71] width 320 height 51
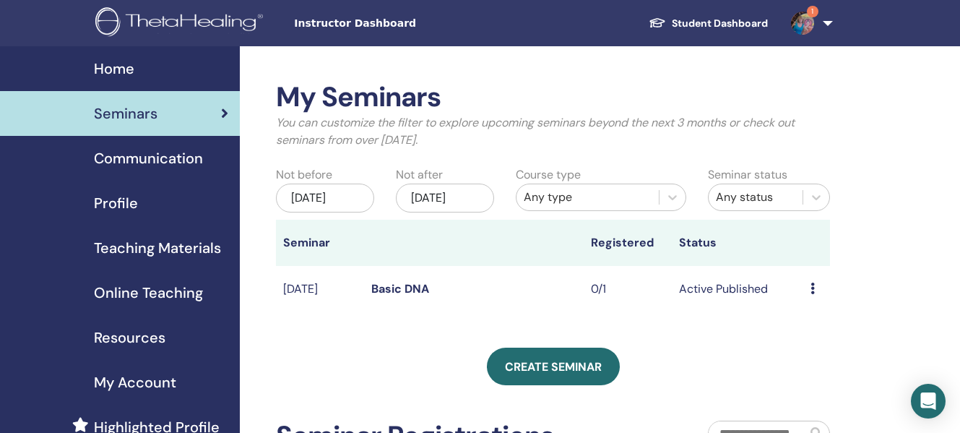
drag, startPoint x: 965, startPoint y: 162, endPoint x: 697, endPoint y: 354, distance: 329.8
click at [697, 354] on div "My Seminars You can customize the filter to explore upcoming seminars beyond th…" at bounding box center [553, 292] width 554 height 423
drag, startPoint x: 965, startPoint y: 152, endPoint x: 672, endPoint y: 366, distance: 363.3
click at [672, 366] on div "Create seminar" at bounding box center [553, 366] width 554 height 38
click at [142, 116] on span "Seminars" at bounding box center [126, 114] width 64 height 22
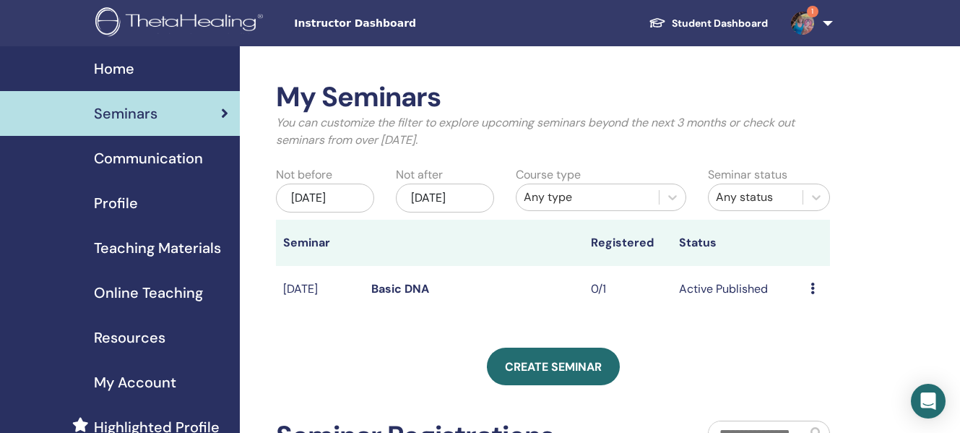
click at [812, 294] on icon at bounding box center [812, 288] width 4 height 12
click at [413, 296] on link "Basic DNA" at bounding box center [400, 288] width 58 height 15
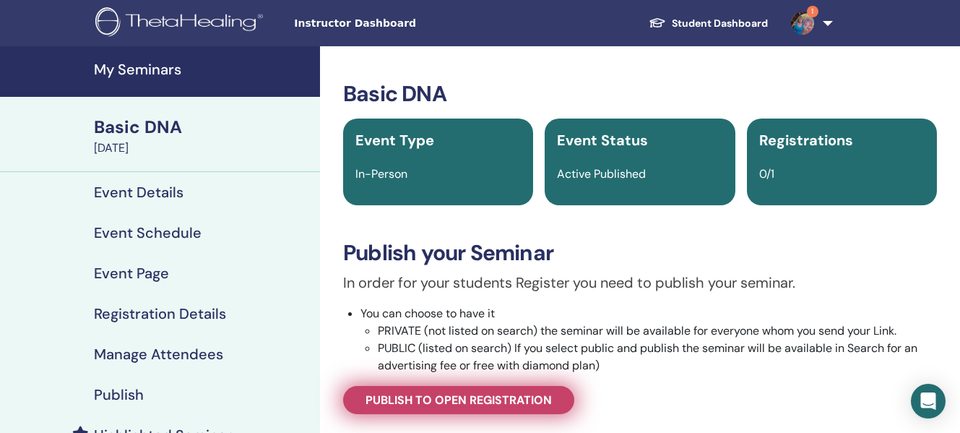
click at [430, 393] on span "Publish to open registration" at bounding box center [458, 399] width 186 height 15
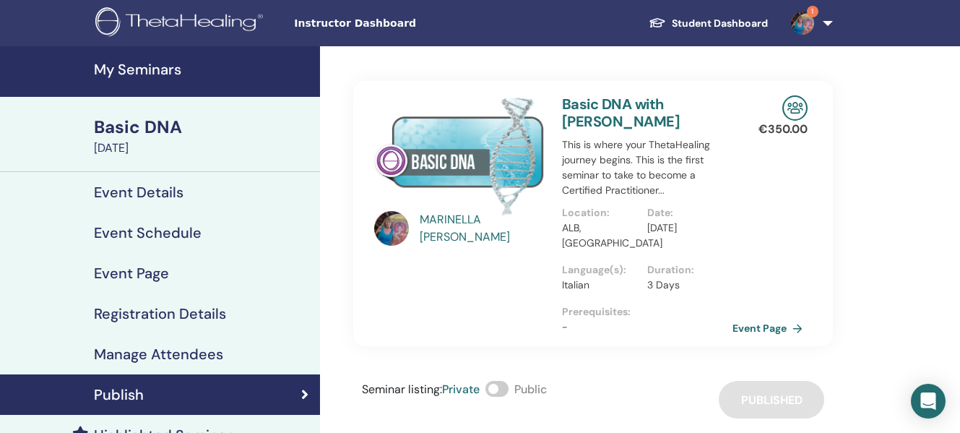
drag, startPoint x: 964, startPoint y: 188, endPoint x: 618, endPoint y: 378, distance: 395.0
click at [618, 378] on div "[PERSON_NAME] Basic DNA with [PERSON_NAME] This is where your ThetaHealing jour…" at bounding box center [592, 232] width 479 height 372
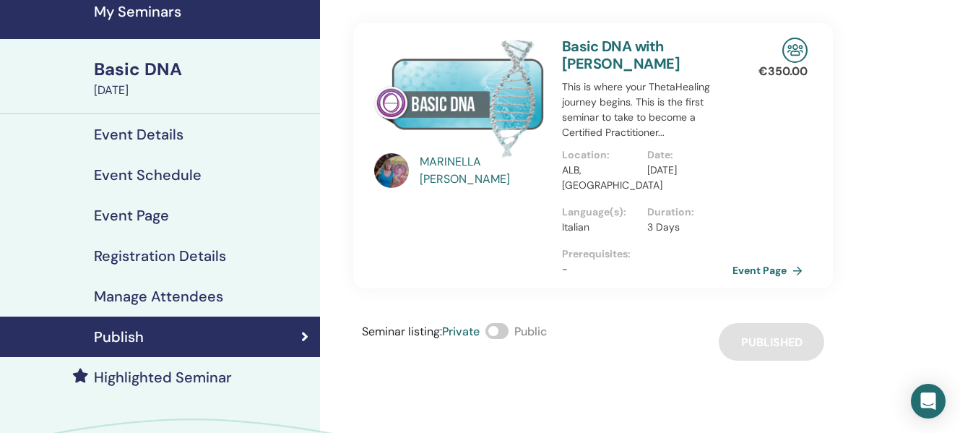
scroll to position [87, 0]
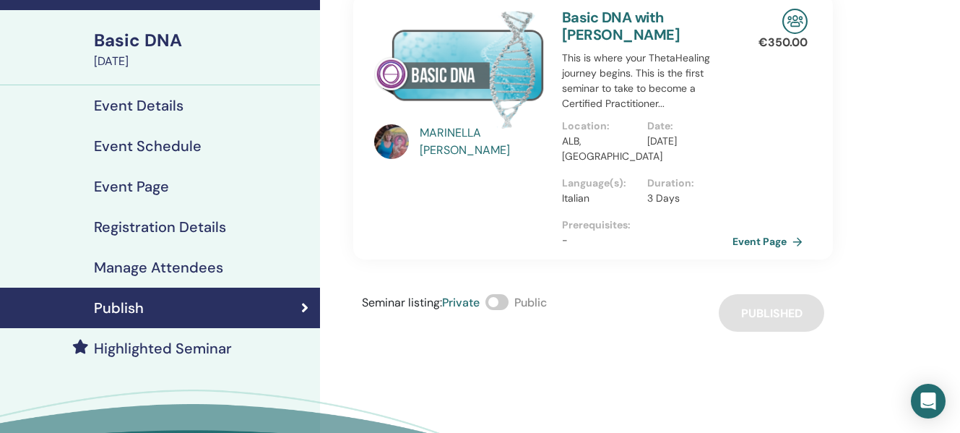
click at [503, 299] on span at bounding box center [496, 302] width 23 height 16
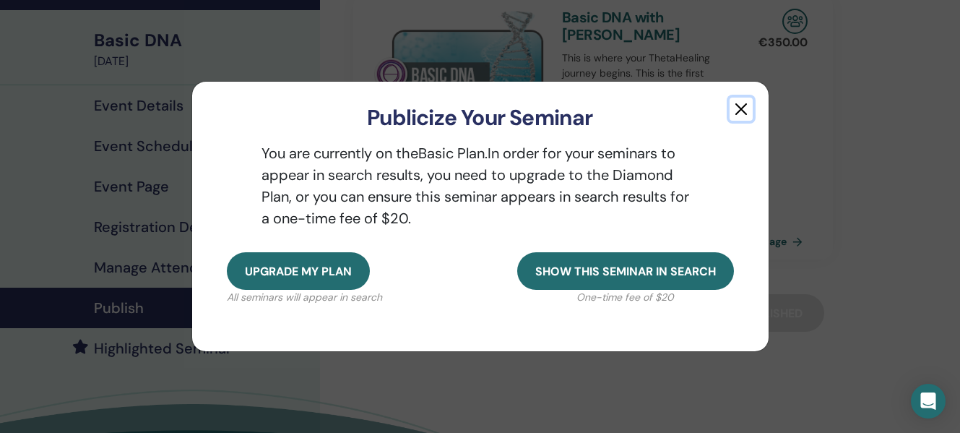
click at [739, 110] on button "button" at bounding box center [740, 108] width 23 height 23
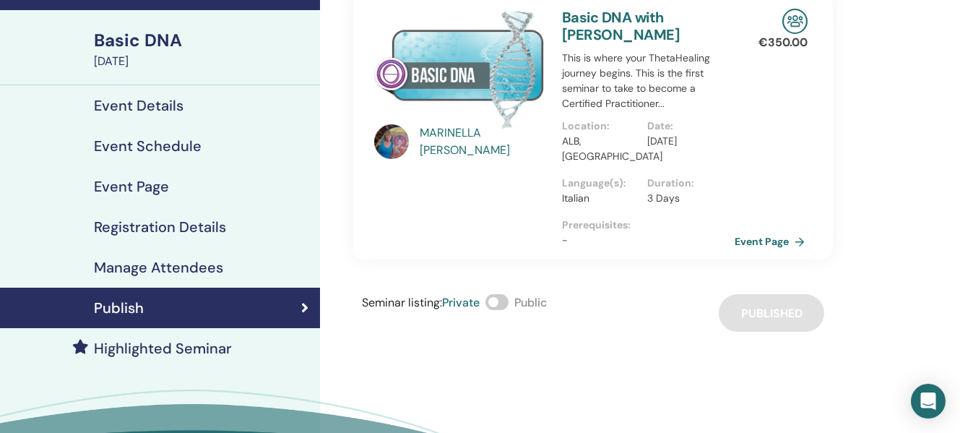
click at [796, 242] on link "Event Page" at bounding box center [772, 241] width 76 height 22
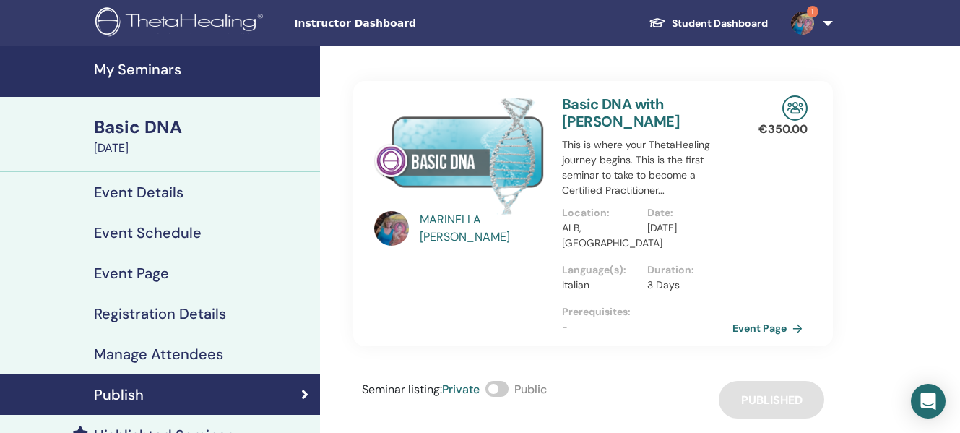
click at [628, 112] on link "Basic DNA with [PERSON_NAME]" at bounding box center [621, 113] width 118 height 36
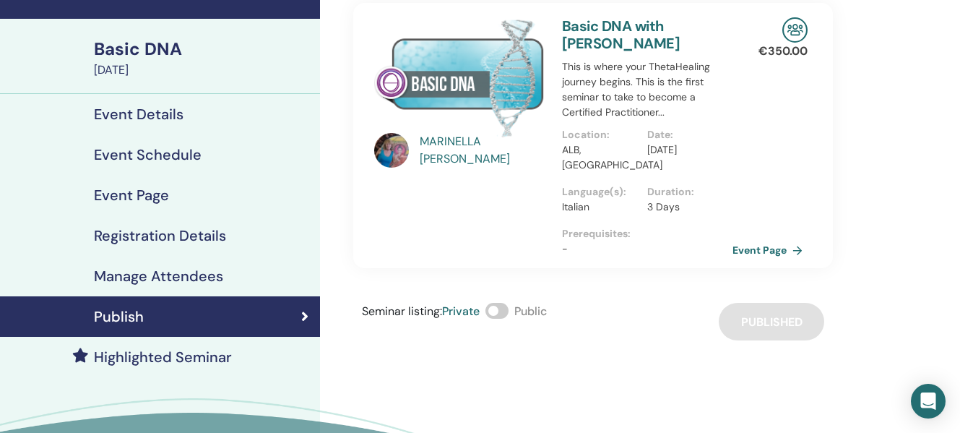
scroll to position [87, 0]
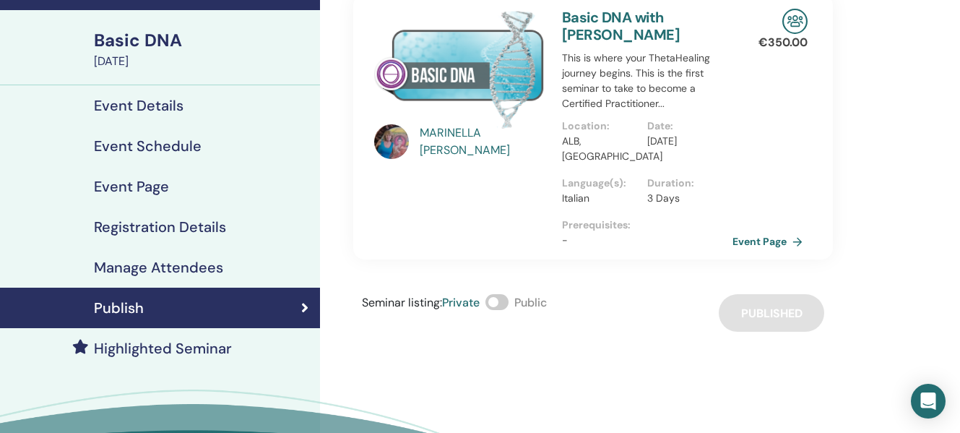
click at [198, 224] on h4 "Registration Details" at bounding box center [160, 226] width 132 height 17
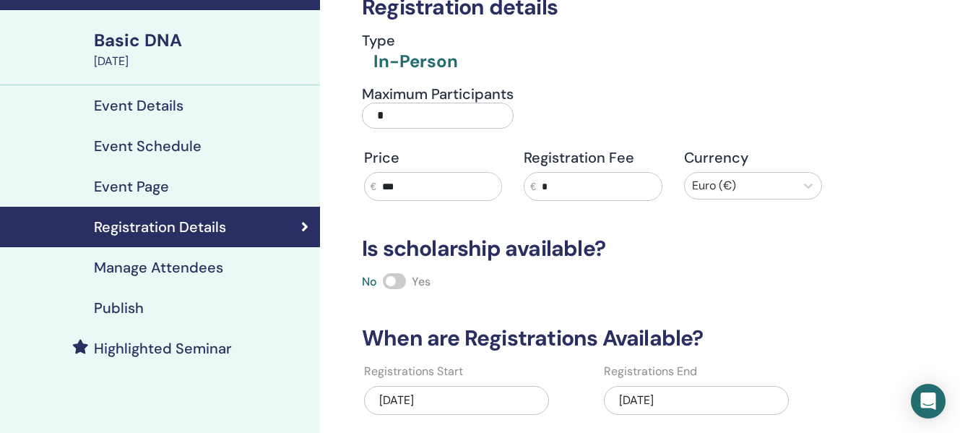
click at [382, 114] on input "*" at bounding box center [438, 116] width 152 height 26
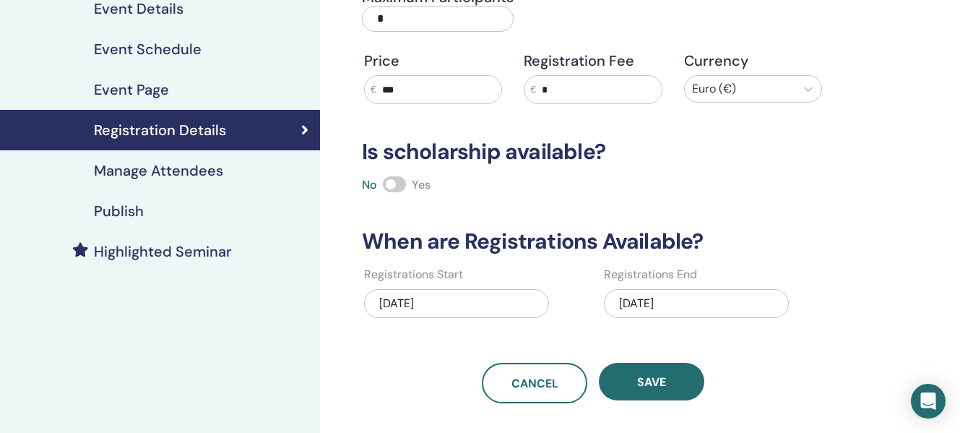
scroll to position [232, 0]
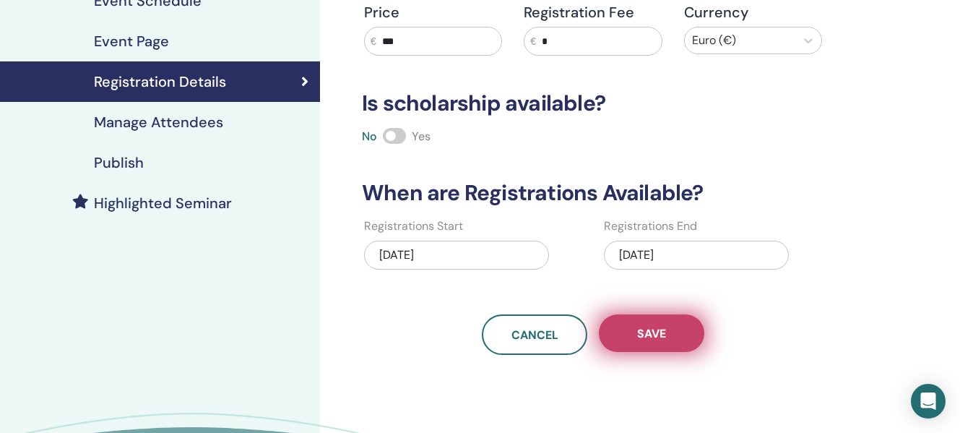
type input "*"
click at [656, 344] on button "Save" at bounding box center [651, 333] width 105 height 38
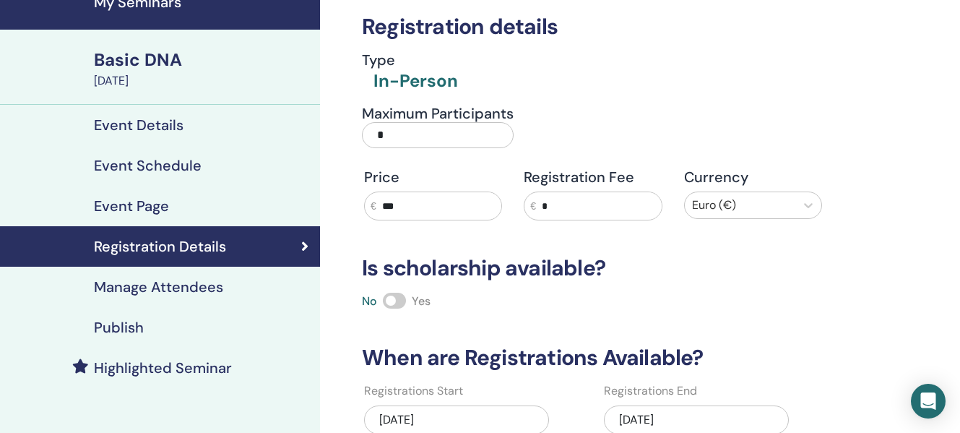
scroll to position [0, 0]
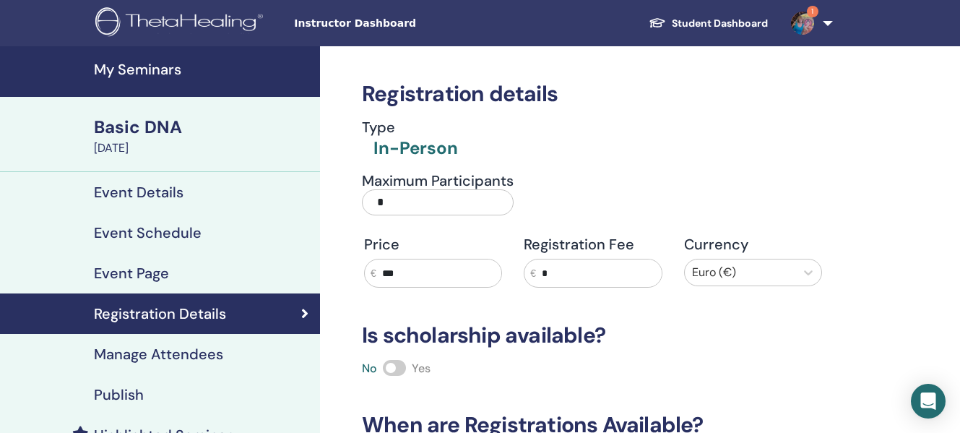
click at [734, 23] on link "Student Dashboard" at bounding box center [708, 23] width 142 height 27
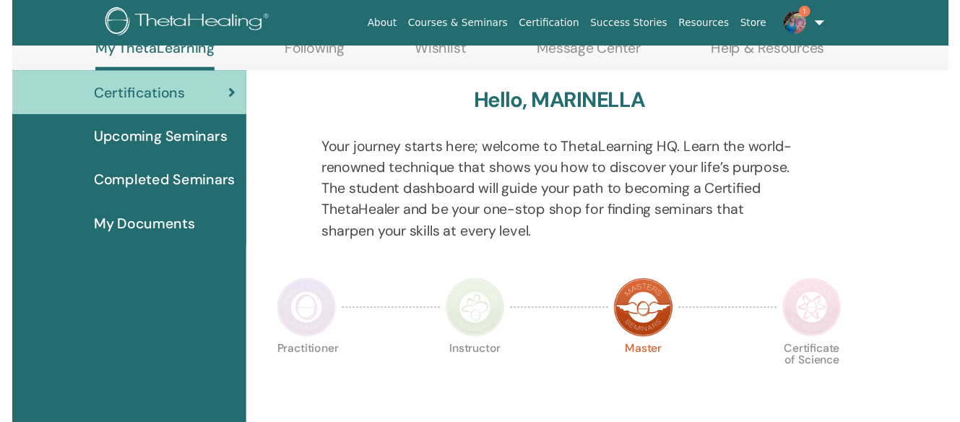
scroll to position [154, 0]
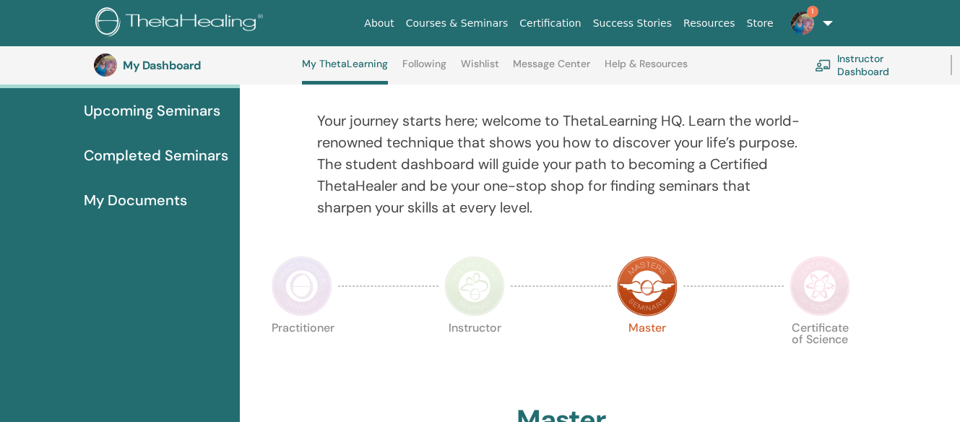
click at [959, 268] on html "About Courses & Seminars Certification Success Stories Resources Store 1 [PERSO…" at bounding box center [480, 57] width 960 height 422
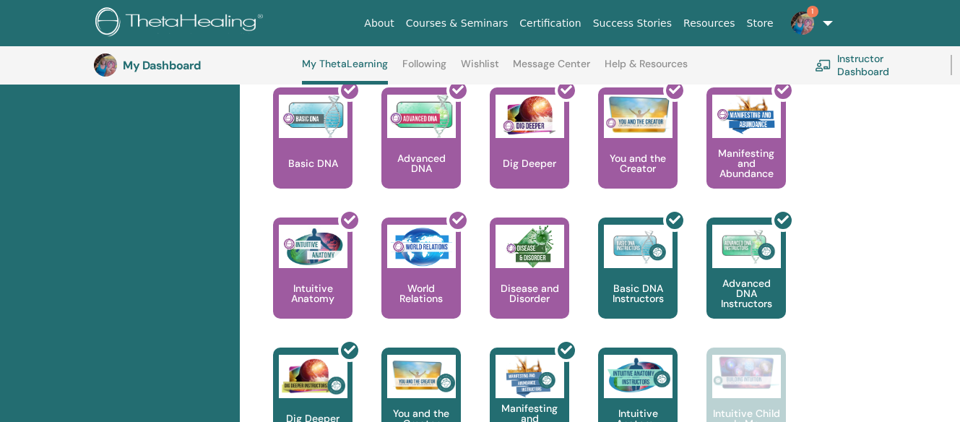
scroll to position [656, 0]
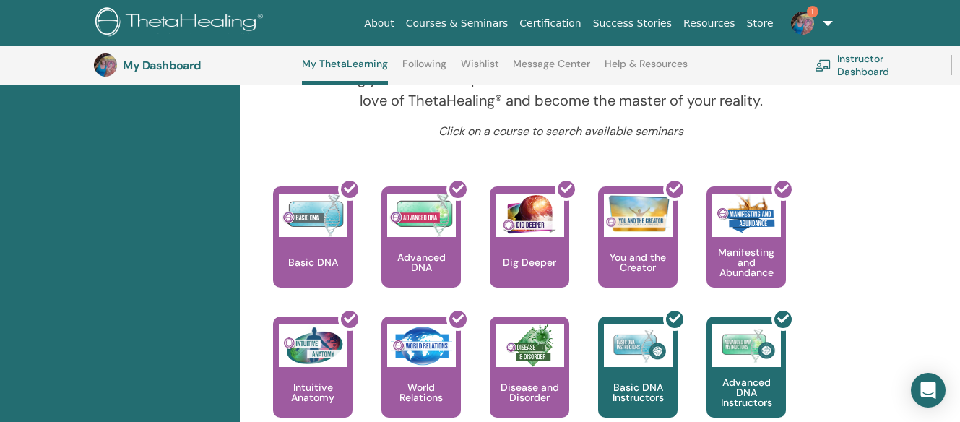
scroll to position [598, 0]
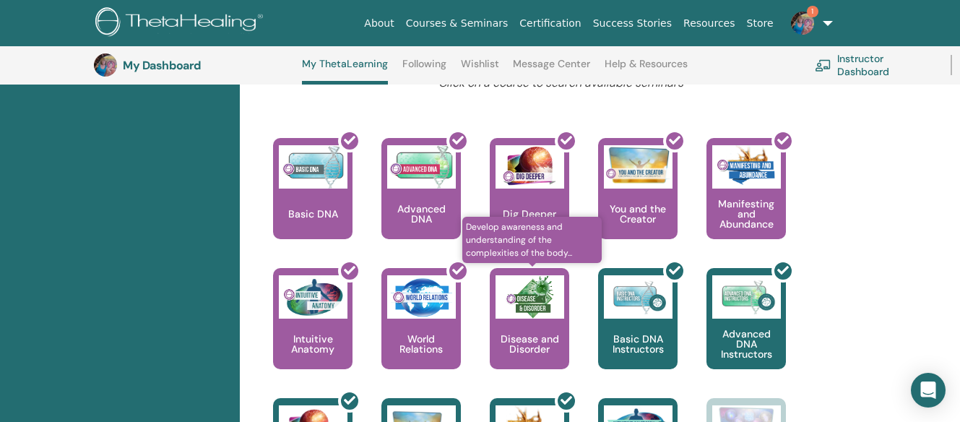
click at [529, 318] on img at bounding box center [529, 296] width 69 height 43
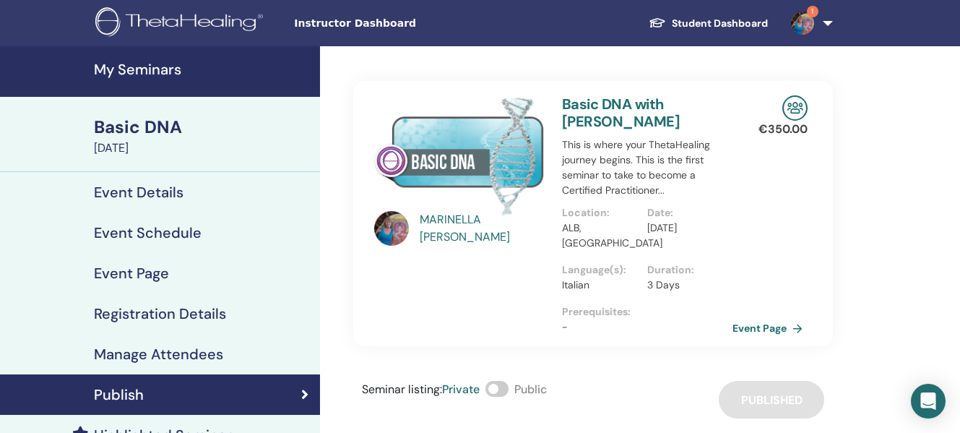
click at [178, 354] on h4 "Manage Attendees" at bounding box center [158, 353] width 129 height 17
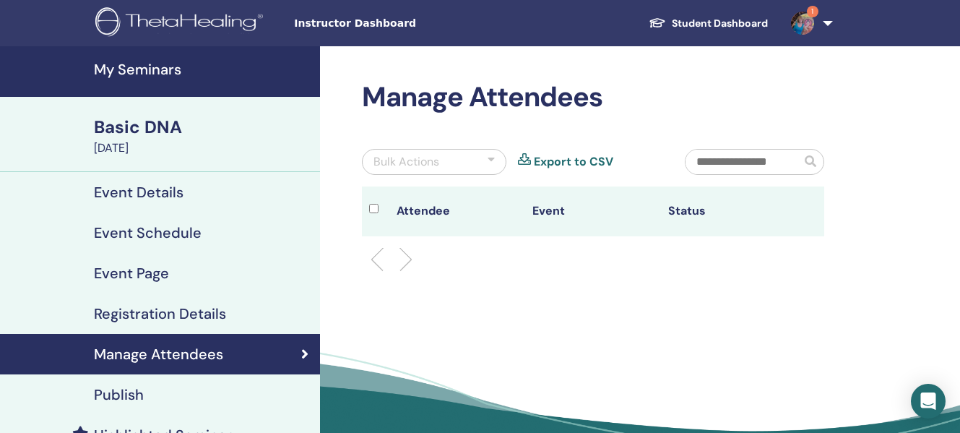
click at [405, 260] on li at bounding box center [400, 259] width 25 height 25
click at [492, 158] on div at bounding box center [490, 161] width 7 height 17
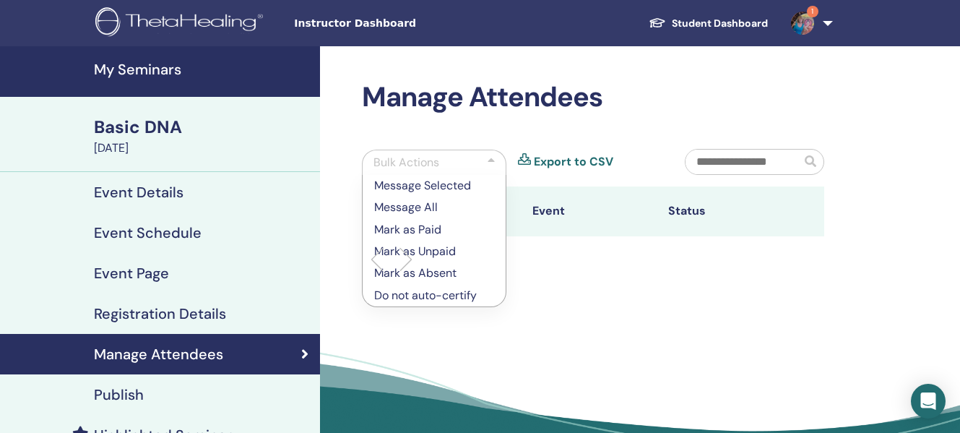
click at [614, 303] on div "Manage Attendees Bulk Actions Message Selected Message All Mark as Paid Mark as…" at bounding box center [640, 265] width 640 height 438
click at [157, 135] on div "Basic DNA" at bounding box center [202, 127] width 217 height 25
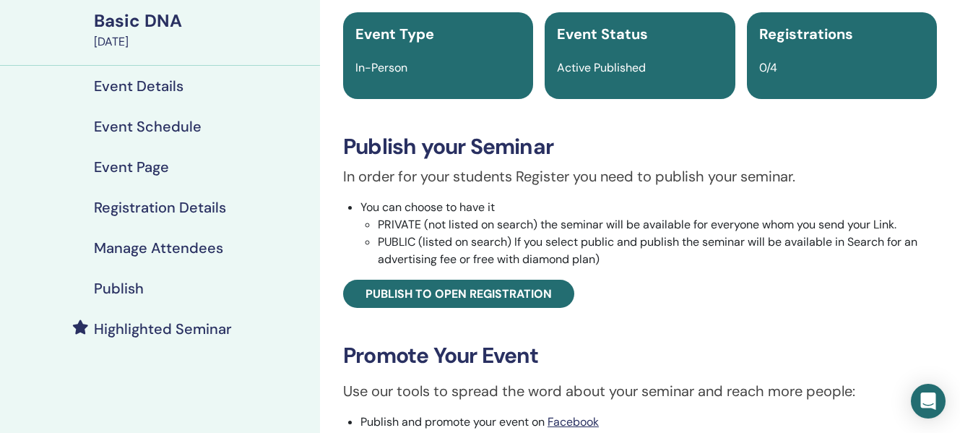
scroll to position [116, 0]
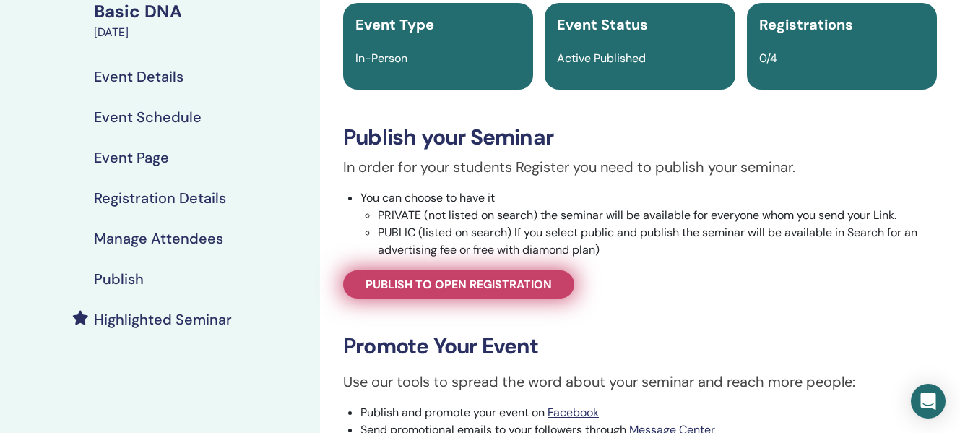
click at [449, 280] on span "Publish to open registration" at bounding box center [458, 284] width 186 height 15
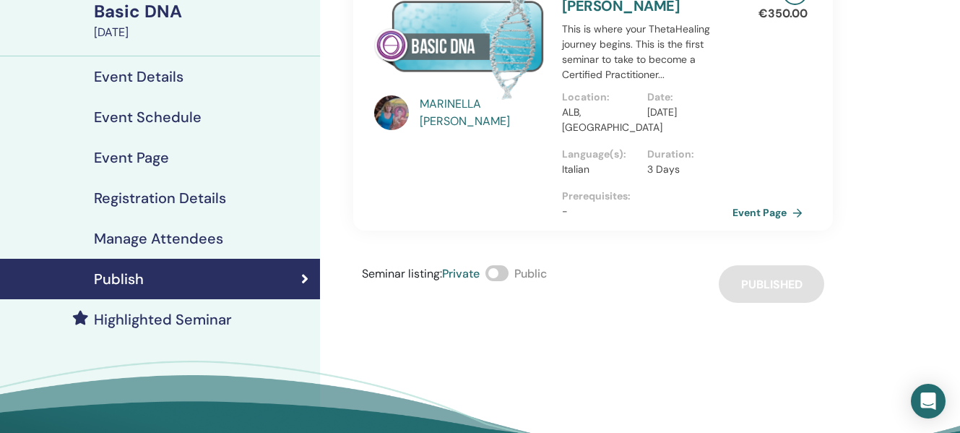
click at [175, 193] on h4 "Registration Details" at bounding box center [160, 197] width 132 height 17
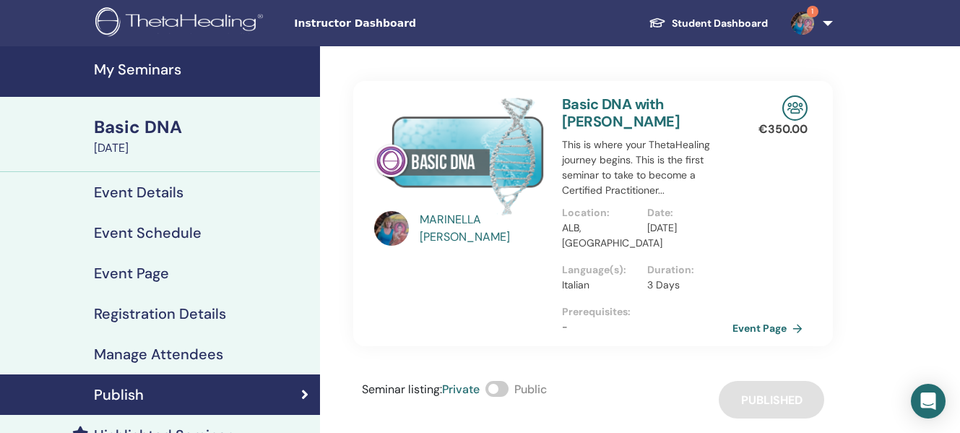
click at [826, 22] on link "1" at bounding box center [808, 23] width 59 height 46
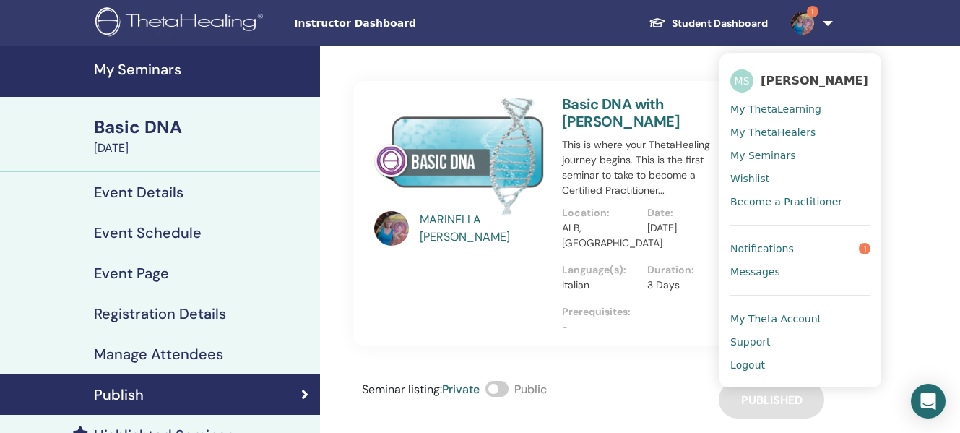
click at [757, 251] on span "Notifications" at bounding box center [762, 248] width 64 height 13
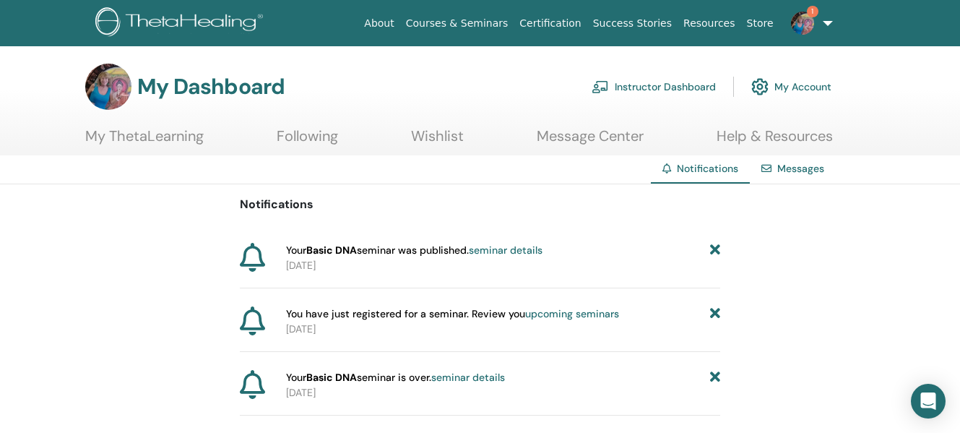
click at [627, 82] on link "Instructor Dashboard" at bounding box center [653, 87] width 124 height 32
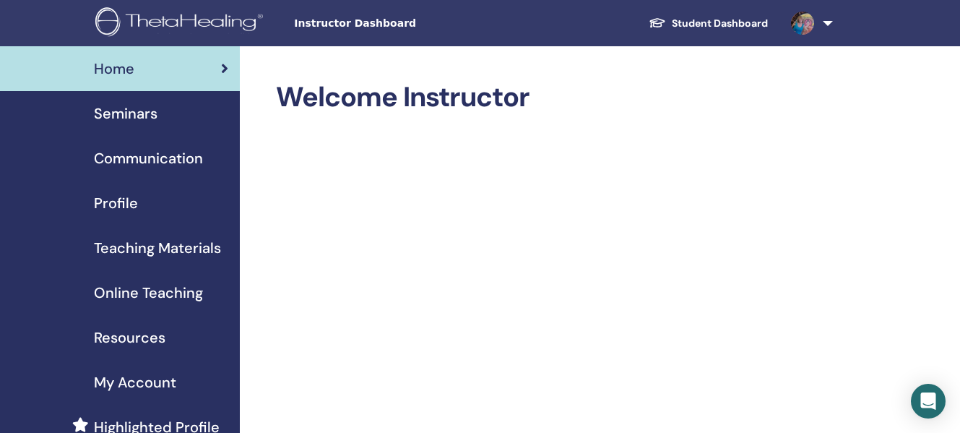
click at [132, 108] on span "Seminars" at bounding box center [126, 114] width 64 height 22
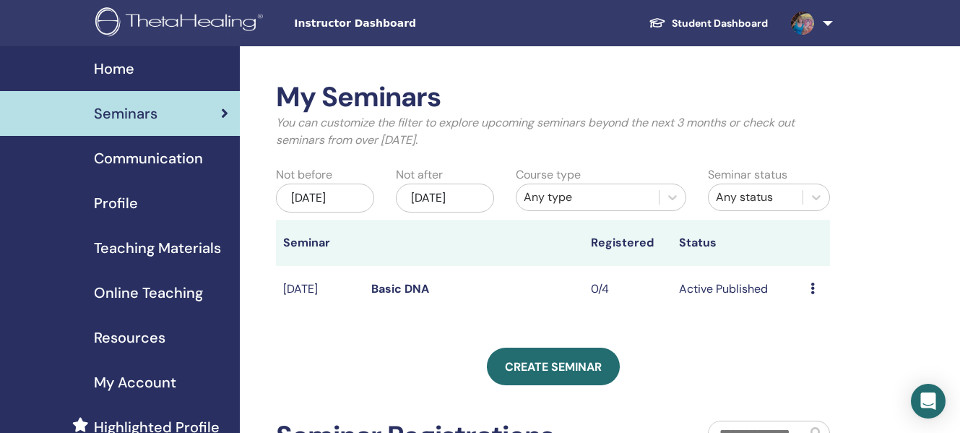
click at [811, 294] on icon at bounding box center [812, 288] width 4 height 12
click at [792, 334] on link "Edit" at bounding box center [796, 333] width 21 height 15
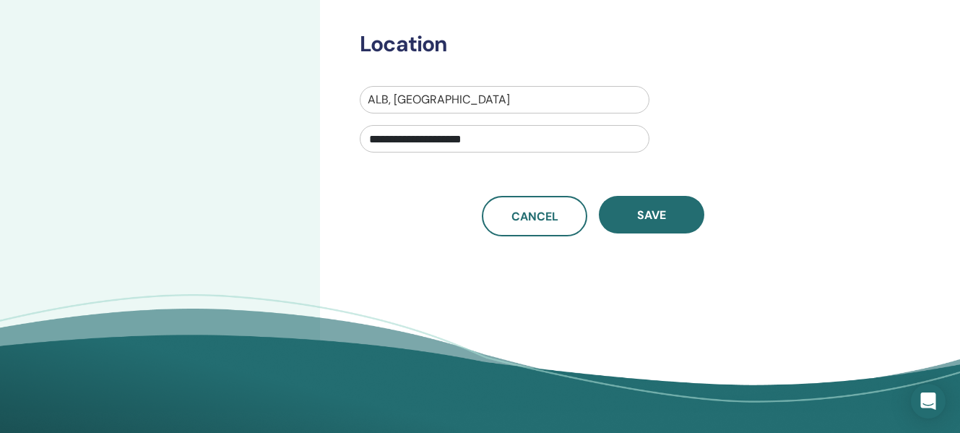
scroll to position [512, 0]
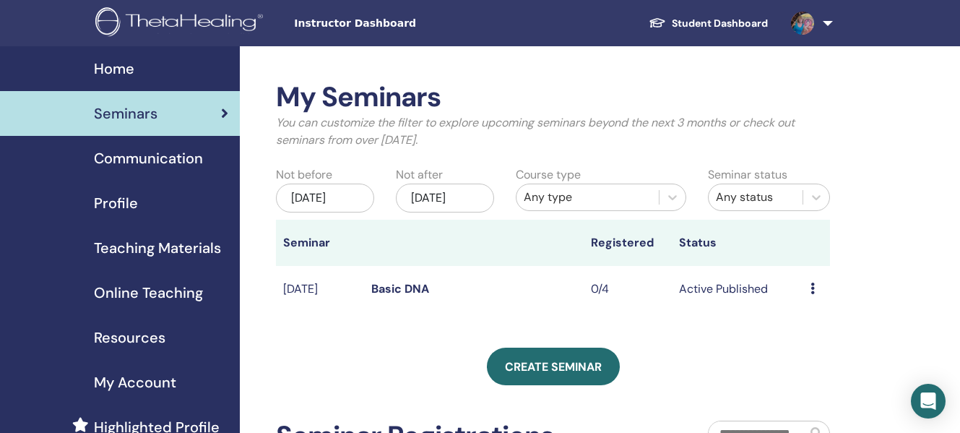
click at [383, 296] on link "Basic DNA" at bounding box center [400, 288] width 58 height 15
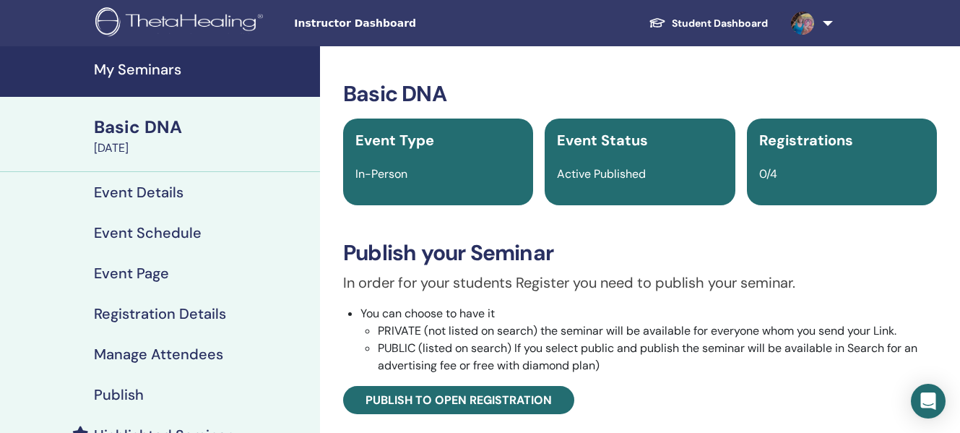
click at [160, 194] on h4 "Event Details" at bounding box center [139, 191] width 90 height 17
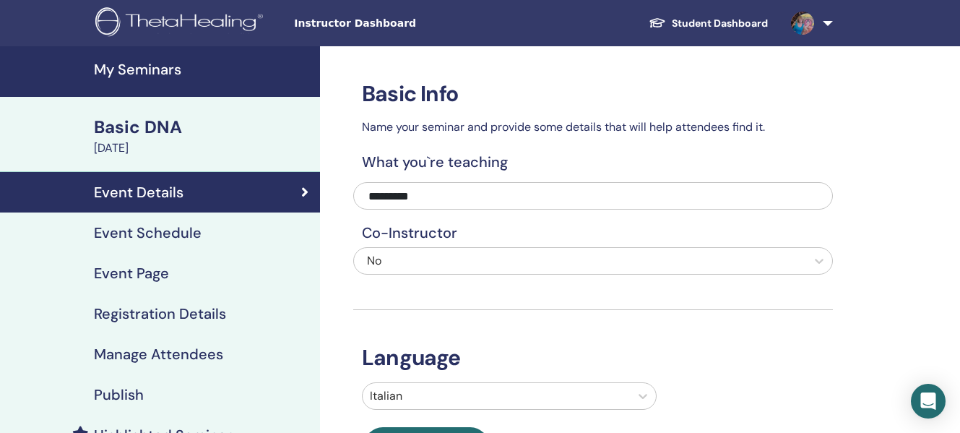
click at [158, 227] on h4 "Event Schedule" at bounding box center [148, 232] width 108 height 17
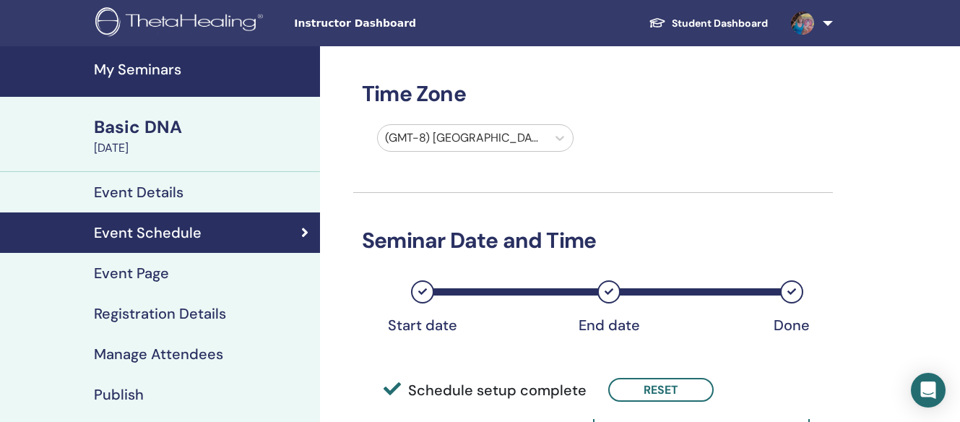
click at [130, 69] on h4 "My Seminars" at bounding box center [202, 69] width 217 height 17
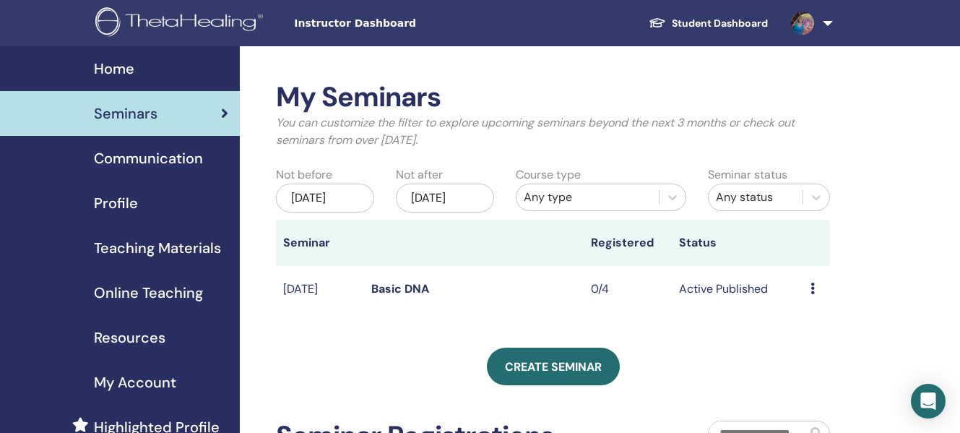
click at [810, 298] on td "Preview Edit Attendees Cancel" at bounding box center [816, 289] width 27 height 47
click at [811, 294] on icon at bounding box center [812, 288] width 4 height 12
click at [797, 311] on link "Preview" at bounding box center [806, 310] width 41 height 15
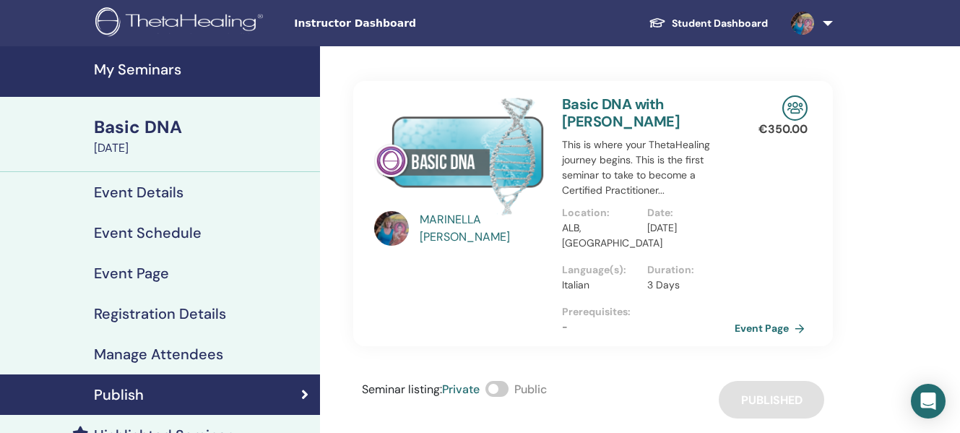
click at [798, 326] on link "Event Page" at bounding box center [772, 328] width 76 height 22
click at [456, 144] on img at bounding box center [459, 155] width 170 height 120
click at [502, 391] on span at bounding box center [496, 389] width 23 height 16
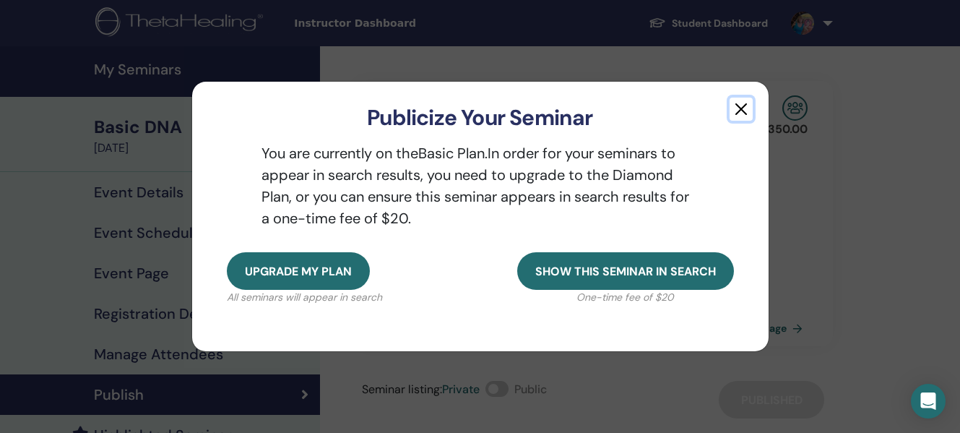
click at [739, 108] on button "button" at bounding box center [740, 108] width 23 height 23
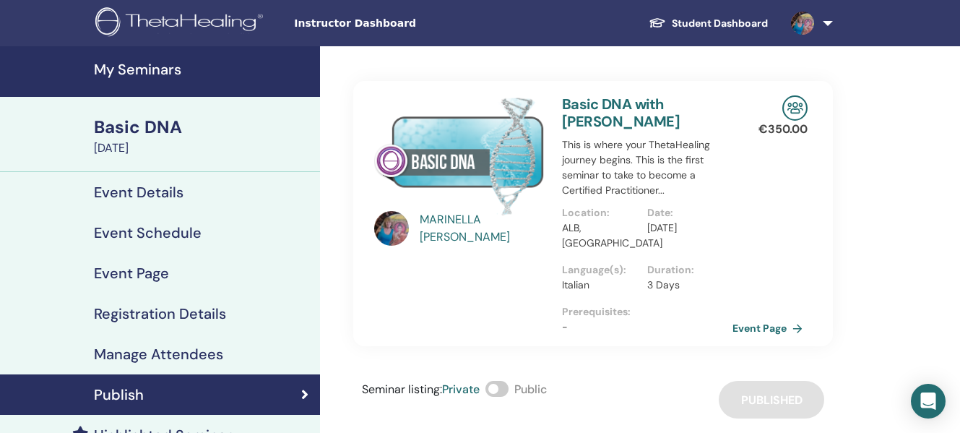
click at [652, 108] on link "Basic DNA with [PERSON_NAME]" at bounding box center [621, 113] width 118 height 36
